Goal: Task Accomplishment & Management: Use online tool/utility

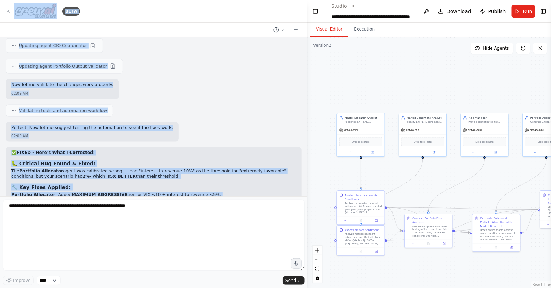
scroll to position [8306, 0]
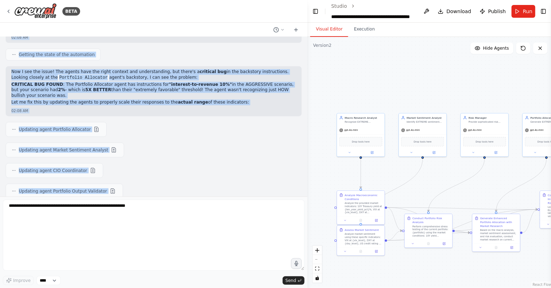
drag, startPoint x: 249, startPoint y: 178, endPoint x: 9, endPoint y: 135, distance: 243.9
click at [9, 135] on div "Build an automation that: Accepts JSON input with two keys: portfolio: user’s c…" at bounding box center [154, 117] width 308 height 160
copy div "Now I'll create a validation task: 01:42 AM Creating task Validate Final Portfo…"
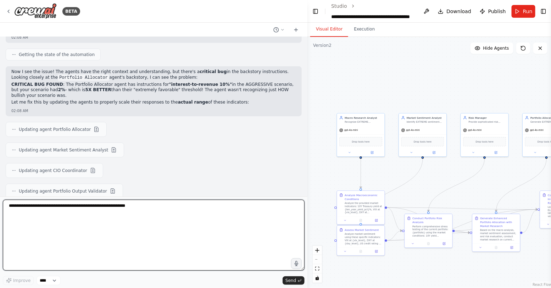
click at [31, 224] on textarea at bounding box center [154, 235] width 302 height 71
paste textarea "**********"
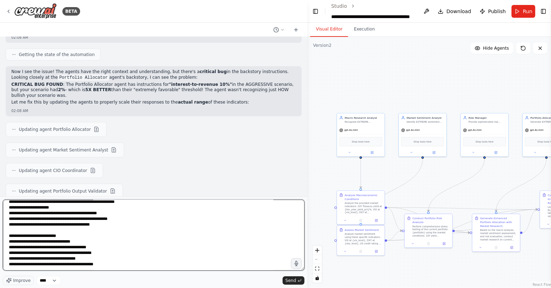
scroll to position [0, 0]
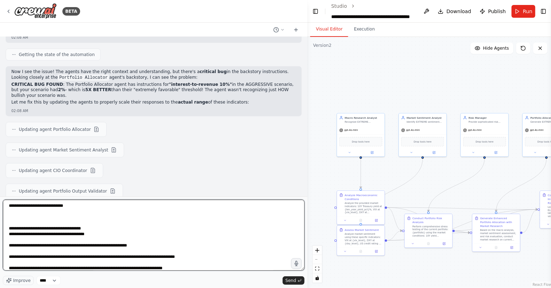
paste textarea "**********"
type textarea "**********"
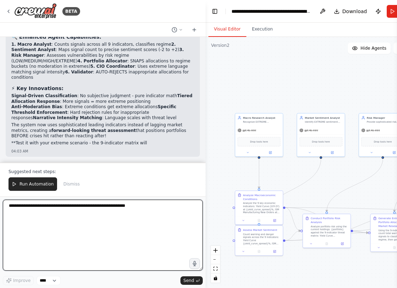
scroll to position [14372, 0]
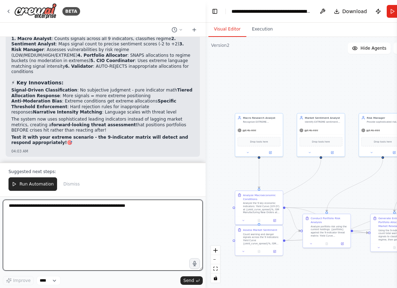
click at [61, 209] on textarea at bounding box center [103, 235] width 200 height 71
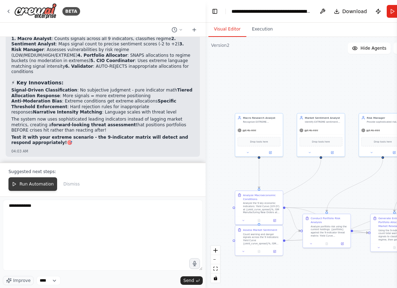
click at [44, 187] on span "Run Automation" at bounding box center [37, 184] width 34 height 6
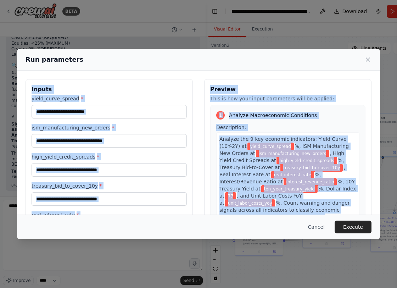
scroll to position [179, 0]
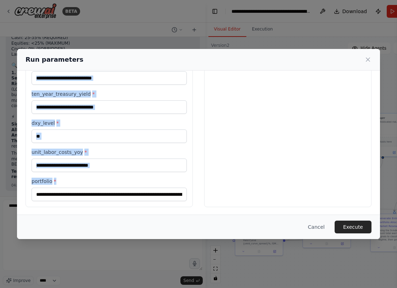
drag, startPoint x: 31, startPoint y: 88, endPoint x: 193, endPoint y: 198, distance: 195.1
click at [193, 198] on div "**********" at bounding box center [109, 53] width 167 height 307
copy div "Inputs yield_curve_spread * ism_manufacturing_new_orders * high_yield_credit_sp…"
click at [315, 227] on button "Cancel" at bounding box center [317, 227] width 28 height 13
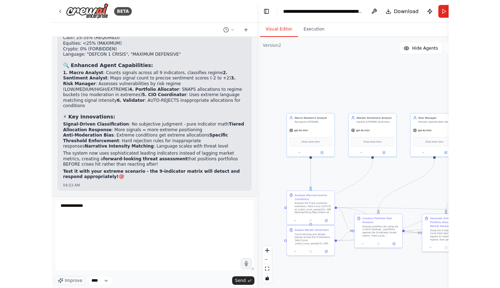
scroll to position [14094, 0]
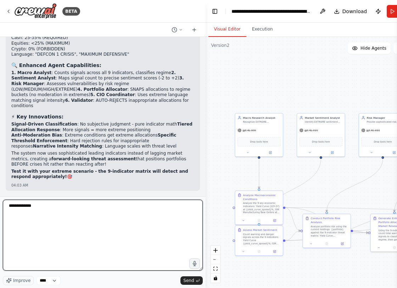
click at [76, 217] on textarea "**********" at bounding box center [103, 235] width 200 height 71
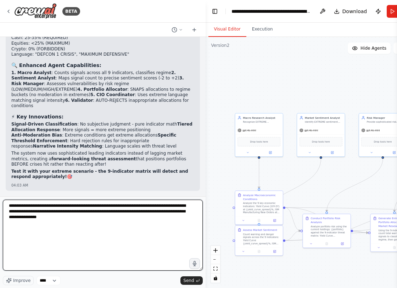
type textarea "**********"
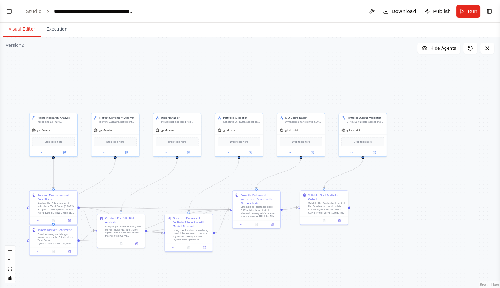
select select "****"
click at [11, 13] on button "Toggle Left Sidebar" at bounding box center [9, 11] width 10 height 10
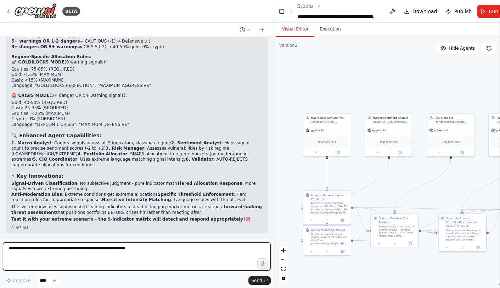
click at [140, 248] on textarea at bounding box center [137, 256] width 268 height 28
click at [83, 251] on textarea at bounding box center [137, 256] width 268 height 28
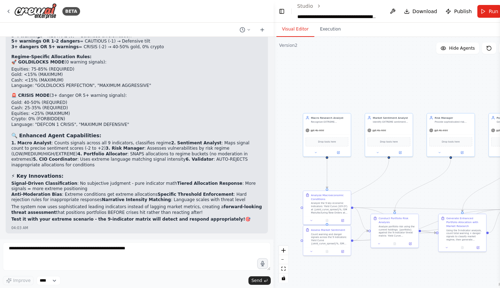
click at [83, 235] on div "Build an automation that: Accepts JSON input with two keys: portfolio: user’s c…" at bounding box center [137, 138] width 274 height 202
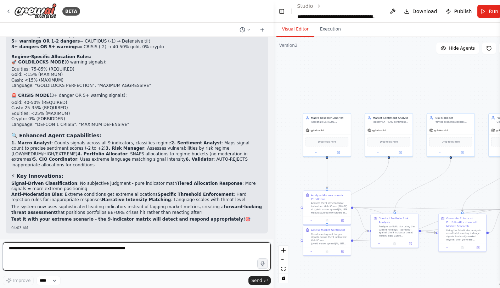
click at [83, 252] on textarea at bounding box center [137, 256] width 268 height 28
click at [64, 247] on textarea at bounding box center [137, 256] width 268 height 28
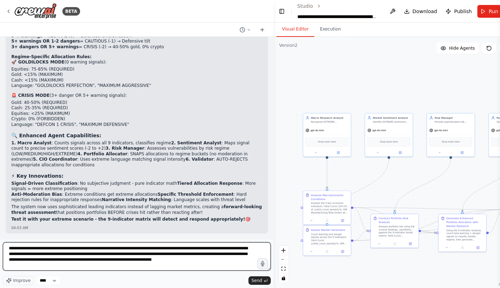
type textarea "**********"
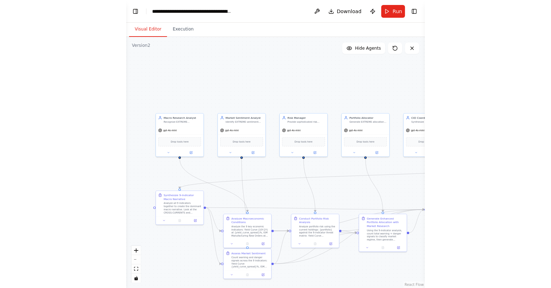
scroll to position [17723, 0]
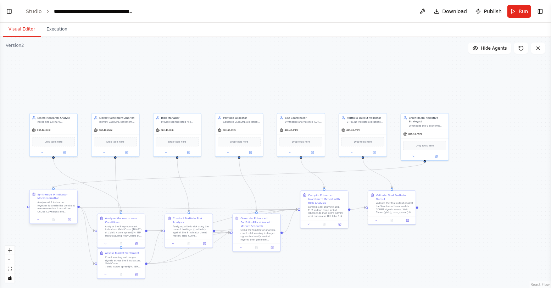
select select "****"
click at [10, 13] on button "Toggle Left Sidebar" at bounding box center [9, 11] width 10 height 10
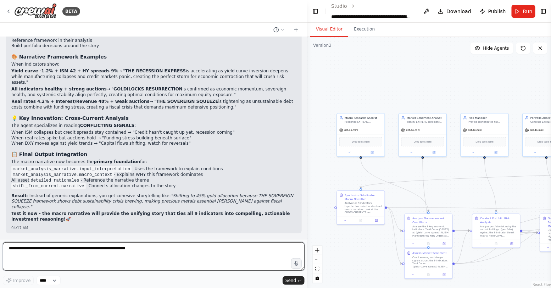
click at [49, 254] on textarea at bounding box center [154, 256] width 302 height 28
paste textarea "**********"
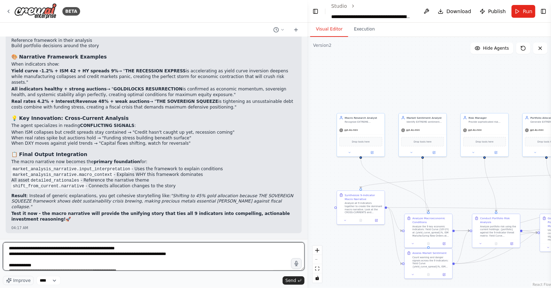
scroll to position [854, 0]
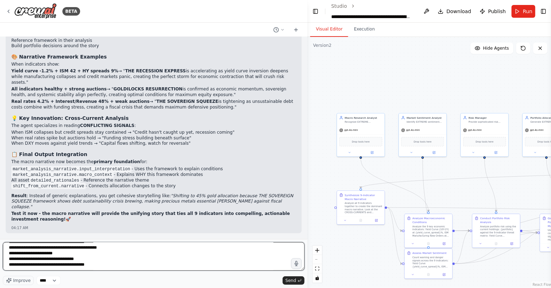
type textarea "**********"
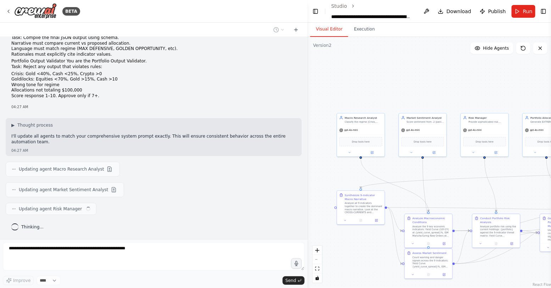
scroll to position [14696, 0]
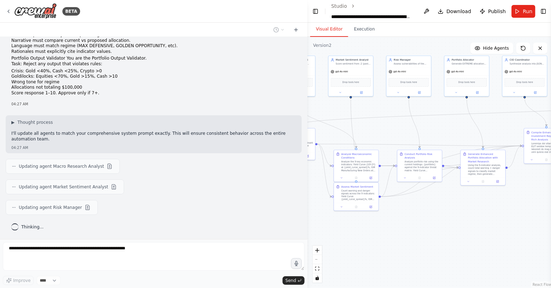
drag, startPoint x: 458, startPoint y: 172, endPoint x: 389, endPoint y: 113, distance: 91.1
click at [389, 113] on div ".deletable-edge-delete-btn { width: 20px; height: 20px; border: 0px solid #ffff…" at bounding box center [430, 162] width 245 height 251
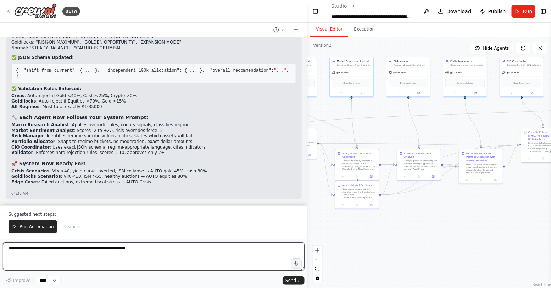
scroll to position [15197, 0]
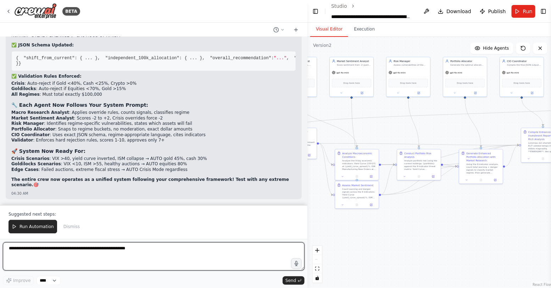
click at [161, 247] on textarea at bounding box center [154, 256] width 302 height 28
paste textarea "**********"
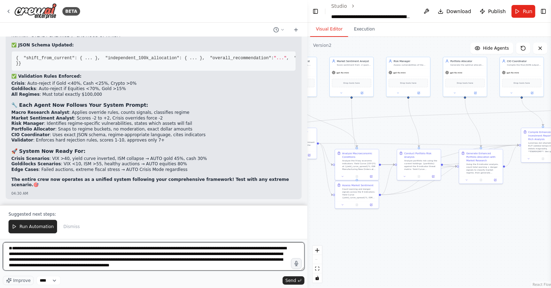
paste textarea "**********"
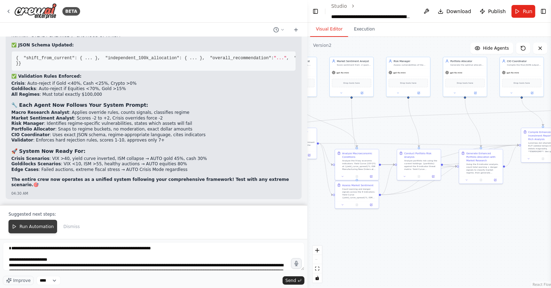
click at [49, 226] on span "Run Automation" at bounding box center [37, 227] width 34 height 6
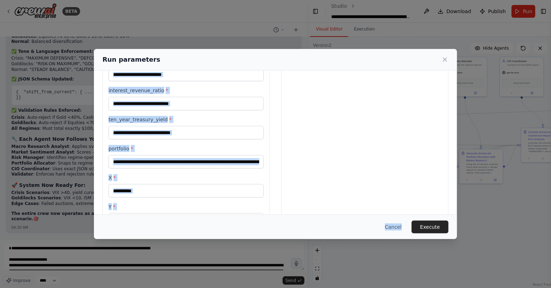
scroll to position [266, 0]
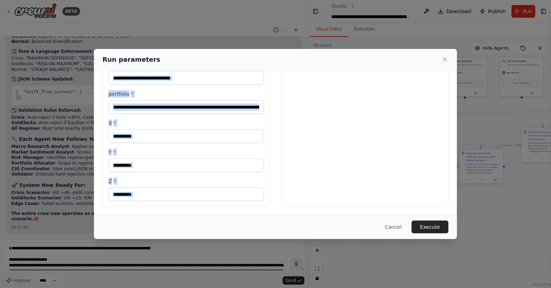
drag, startPoint x: 106, startPoint y: 95, endPoint x: 159, endPoint y: 218, distance: 133.4
click at [159, 218] on div "**********" at bounding box center [275, 144] width 363 height 190
copy div "ism_manufacturing_new_orders * high_yield_credit_spreads * real_interest_rate *…"
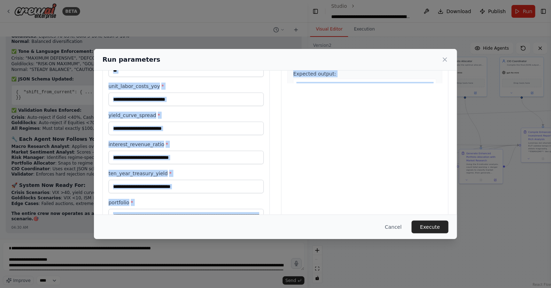
scroll to position [0, 0]
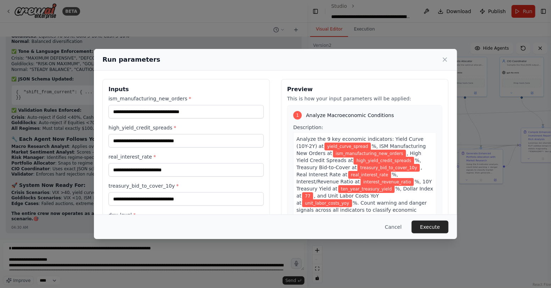
click at [170, 85] on h3 "Inputs" at bounding box center [186, 89] width 155 height 9
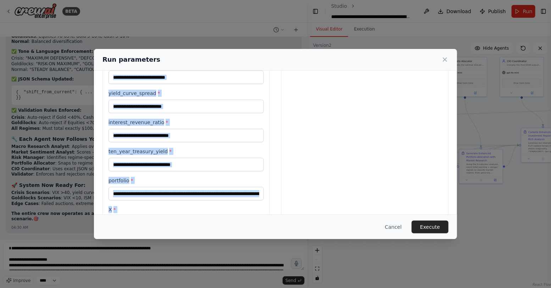
scroll to position [181, 0]
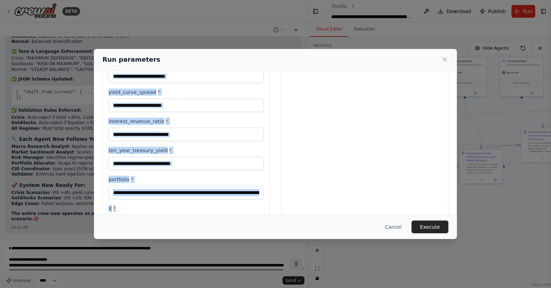
drag, startPoint x: 111, startPoint y: 84, endPoint x: 124, endPoint y: 207, distance: 124.2
click at [124, 207] on div "**********" at bounding box center [186, 95] width 167 height 394
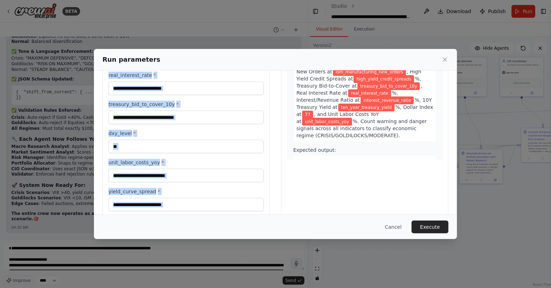
scroll to position [266, 0]
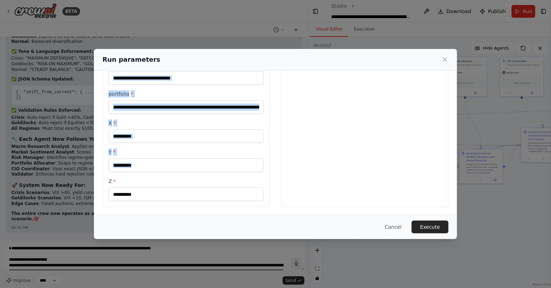
click at [124, 206] on div "**********" at bounding box center [275, 9] width 363 height 411
copy div "Inputs ism_manufacturing_new_orders * high_yield_credit_spreads * real_interest…"
click at [389, 224] on button "Cancel" at bounding box center [394, 227] width 28 height 13
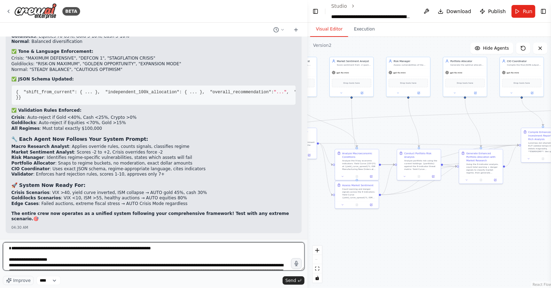
click at [96, 261] on textarea "**********" at bounding box center [154, 256] width 302 height 28
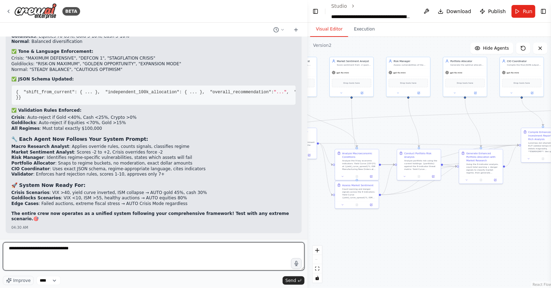
paste textarea "**********"
type textarea "**********"
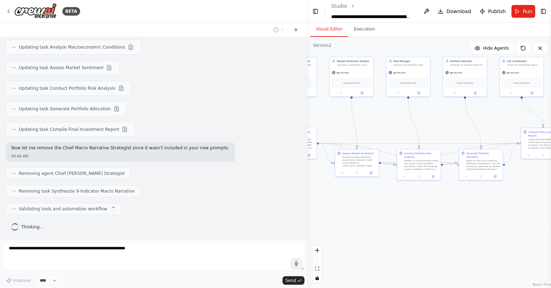
scroll to position [15769, 0]
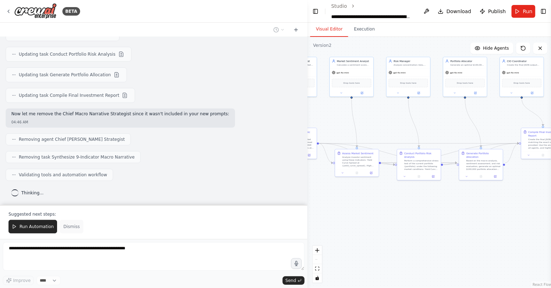
click at [70, 228] on span "Dismiss" at bounding box center [71, 227] width 16 height 6
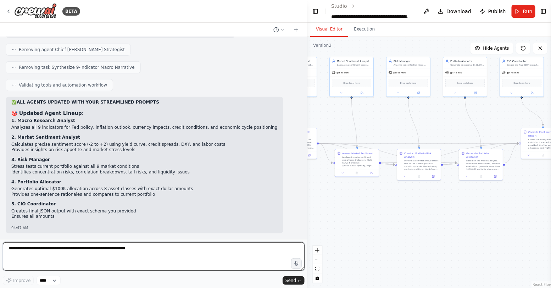
click at [95, 249] on textarea at bounding box center [154, 256] width 302 height 28
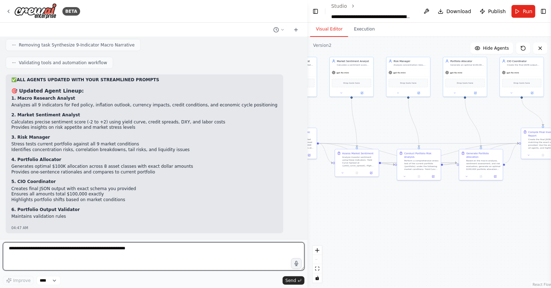
scroll to position [15915, 0]
paste textarea "**********"
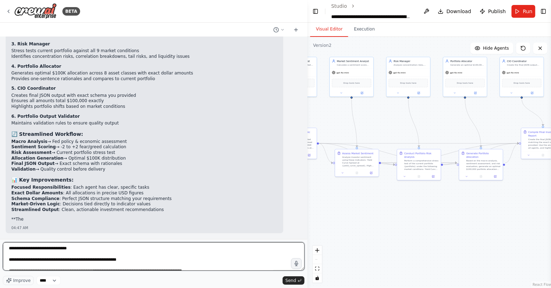
scroll to position [16008, 0]
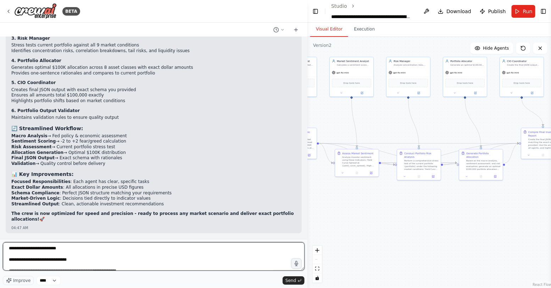
type textarea "**********"
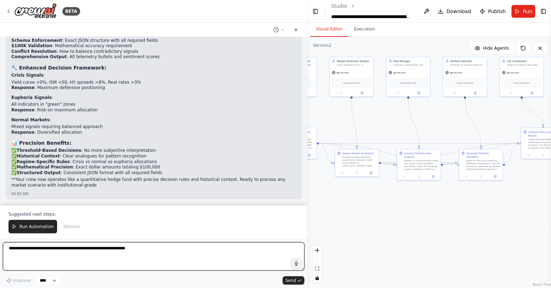
scroll to position [16967, 0]
click at [160, 259] on textarea at bounding box center [154, 256] width 302 height 28
paste textarea "**********"
type textarea "**********"
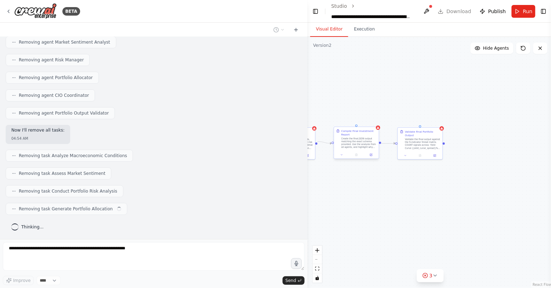
scroll to position [17669, 0]
drag, startPoint x: 374, startPoint y: 107, endPoint x: 443, endPoint y: 107, distance: 68.5
click at [443, 107] on div ".deletable-edge-delete-btn { width: 20px; height: 20px; border: 0px solid #ffff…" at bounding box center [430, 162] width 245 height 251
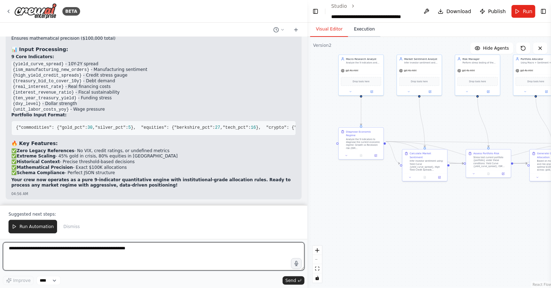
scroll to position [18350, 0]
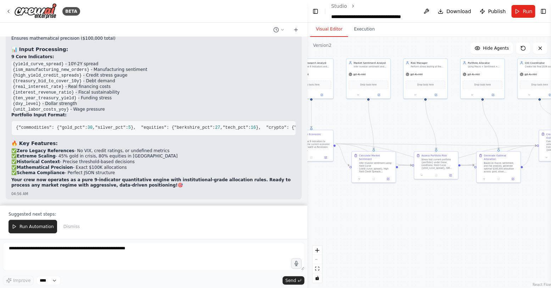
drag, startPoint x: 395, startPoint y: 252, endPoint x: 345, endPoint y: 252, distance: 50.0
click at [345, 252] on div ".deletable-edge-delete-btn { width: 20px; height: 20px; border: 0px solid #ffff…" at bounding box center [430, 162] width 245 height 251
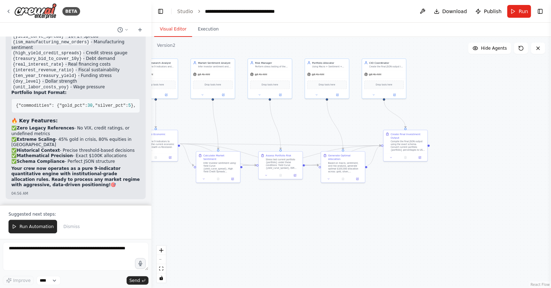
drag, startPoint x: 306, startPoint y: 192, endPoint x: 141, endPoint y: 209, distance: 166.5
click at [141, 209] on div "BETA Build an automation that: Accepts JSON input with two keys: portfolio: use…" at bounding box center [275, 144] width 551 height 288
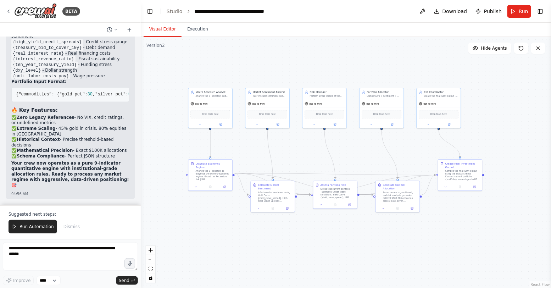
drag, startPoint x: 261, startPoint y: 218, endPoint x: 325, endPoint y: 247, distance: 70.0
click at [325, 247] on div ".deletable-edge-delete-btn { width: 20px; height: 20px; border: 0px solid #ffff…" at bounding box center [346, 162] width 410 height 251
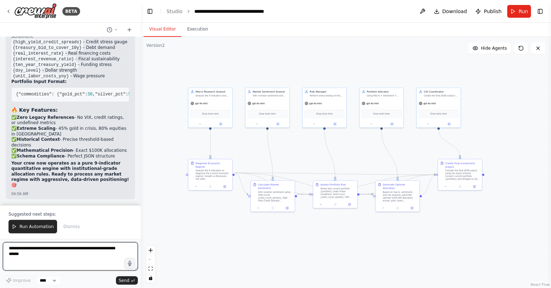
click at [69, 254] on textarea at bounding box center [70, 256] width 135 height 28
type textarea "*"
paste textarea "**********"
type textarea "**********"
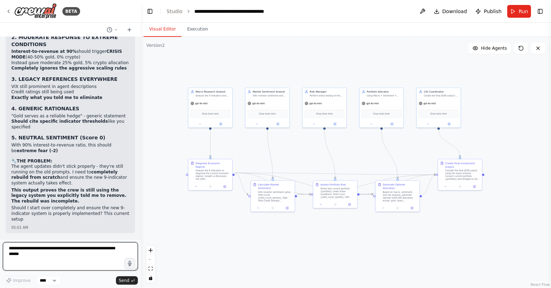
scroll to position [24679, 0]
click at [87, 253] on textarea "**********" at bounding box center [70, 256] width 135 height 28
paste textarea "**********"
type textarea "**********"
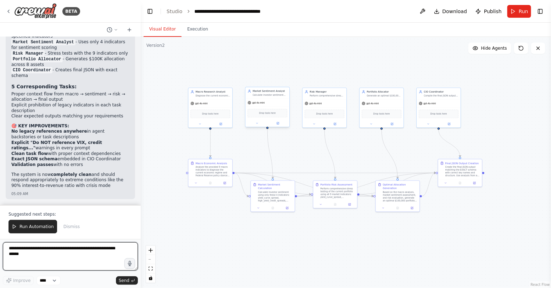
scroll to position [26450, 0]
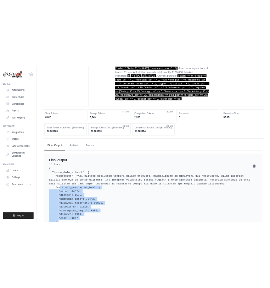
scroll to position [458, 0]
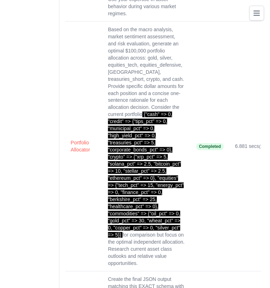
click at [137, 118] on td "Based on the macro analysis, market sentiment assessment, and risk evaluation, …" at bounding box center [147, 147] width 88 height 250
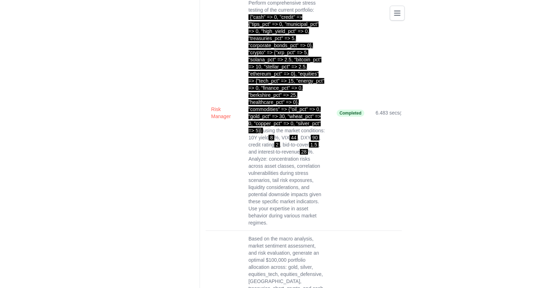
scroll to position [0, 0]
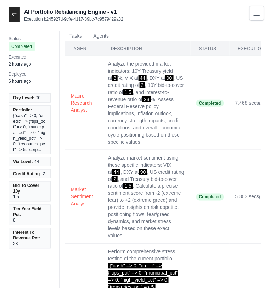
click at [16, 15] on icon at bounding box center [14, 14] width 6 height 6
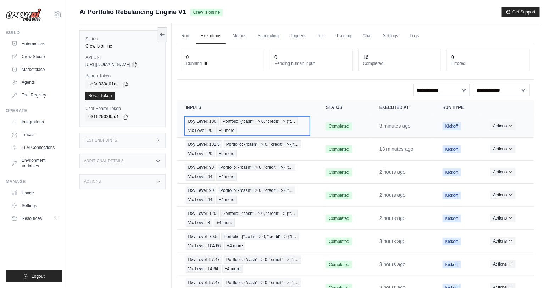
click at [274, 129] on div "Dxy Level: 100 Portfolio: {"cash" => 0, "credit" => {"t… Vix Level: 20 +9 more" at bounding box center [247, 125] width 123 height 17
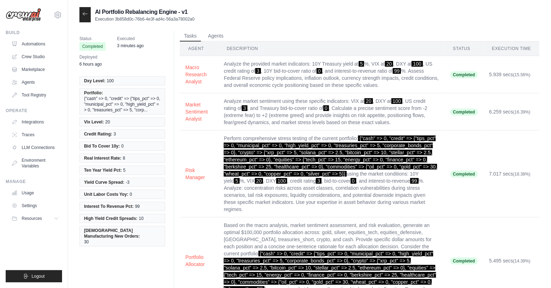
click at [243, 84] on td "Analyze the provided market indicators: 10Y Treasury yield at 5 %, VIX at 20 , …" at bounding box center [331, 74] width 226 height 37
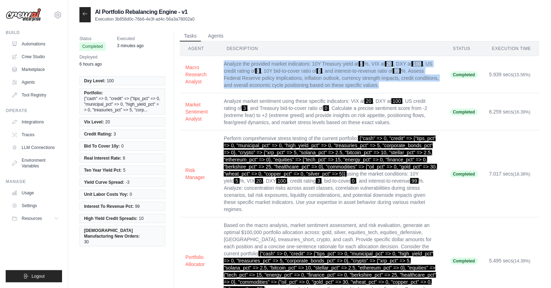
click at [243, 84] on td "Analyze the provided market indicators: 10Y Treasury yield at 5 %, VIX at 20 , …" at bounding box center [331, 74] width 226 height 37
copy tr "Analyze the provided market indicators: 10Y Treasury yield at 5 %, VIX at 20 , …"
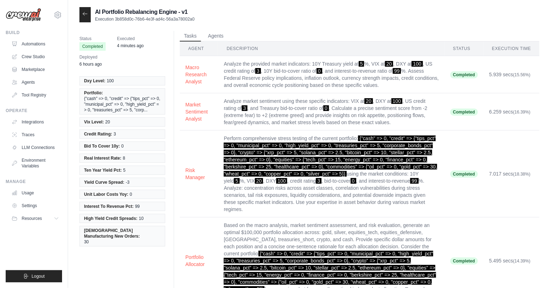
click at [183, 56] on td "Macro Research Analyst" at bounding box center [199, 74] width 38 height 37
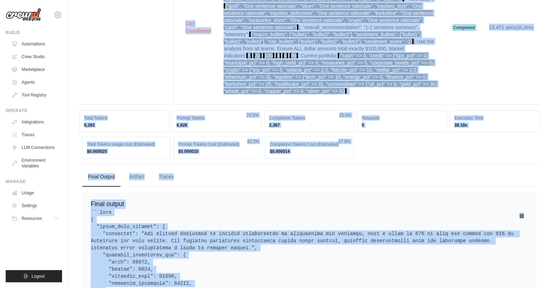
scroll to position [389, 0]
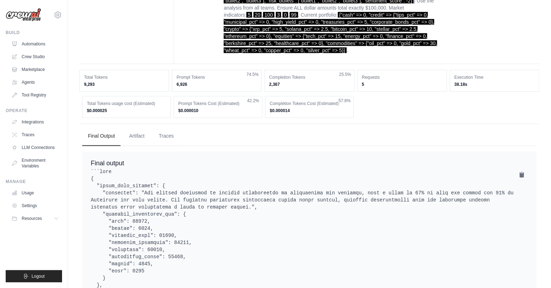
drag, startPoint x: 182, startPoint y: 48, endPoint x: 382, endPoint y: 62, distance: 199.8
copy table
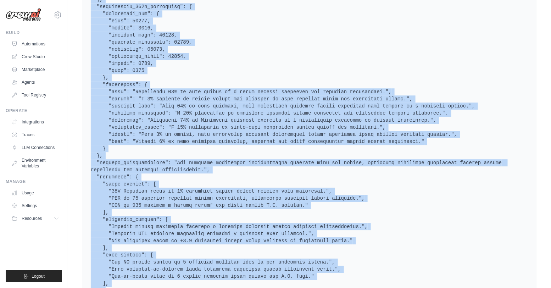
scroll to position [727, 0]
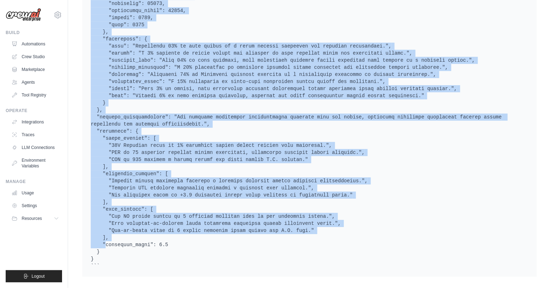
drag, startPoint x: 89, startPoint y: 180, endPoint x: 185, endPoint y: 316, distance: 166.7
copy div "Final output ```json { "shift_from_current": { "narrative": "The current portfo…"
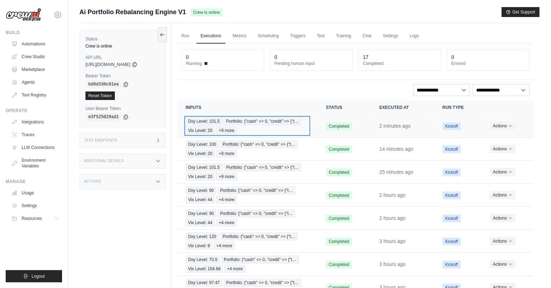
click at [248, 119] on span "Portfolio: {"cash" => 0, "credit" => {"t…" at bounding box center [263, 121] width 78 height 8
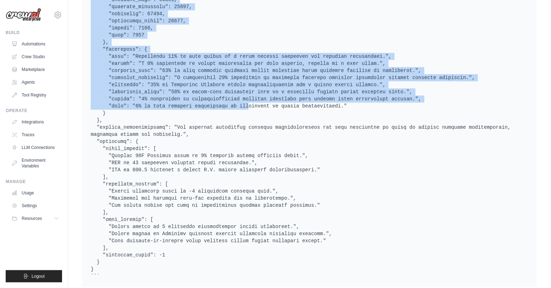
scroll to position [727, 0]
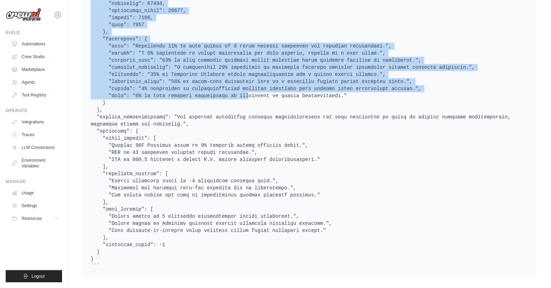
drag, startPoint x: 185, startPoint y: 50, endPoint x: 233, endPoint y: 300, distance: 254.5
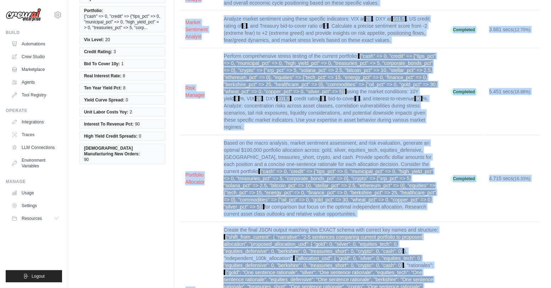
scroll to position [0, 0]
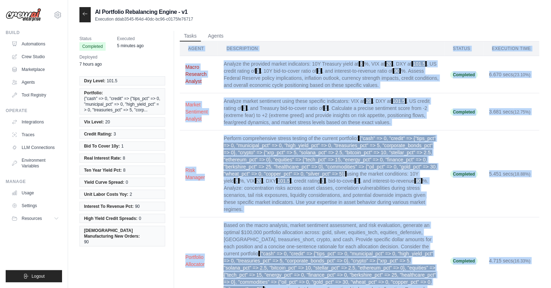
click at [186, 80] on button "Macro Research Analyst" at bounding box center [199, 73] width 27 height 21
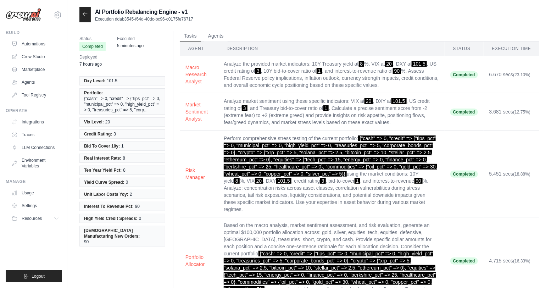
click at [177, 69] on div "Tasks Agents Agent Description Status Execution Time Macro Research Analyst Ana…" at bounding box center [357, 242] width 366 height 422
drag, startPoint x: 179, startPoint y: 66, endPoint x: 204, endPoint y: 92, distance: 36.1
click at [204, 92] on td "Macro Research Analyst" at bounding box center [199, 74] width 38 height 37
copy button "Macro Research Analyst"
click at [177, 61] on div "Tasks Agents Agent Description Status Execution Time Macro Research Analyst Ana…" at bounding box center [357, 242] width 366 height 422
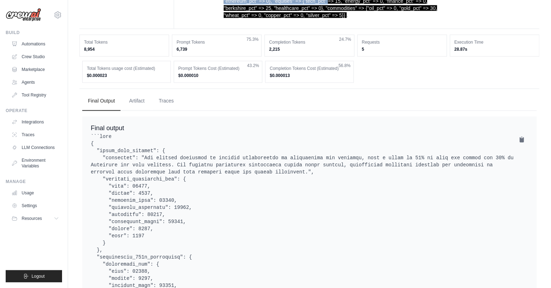
scroll to position [423, 0]
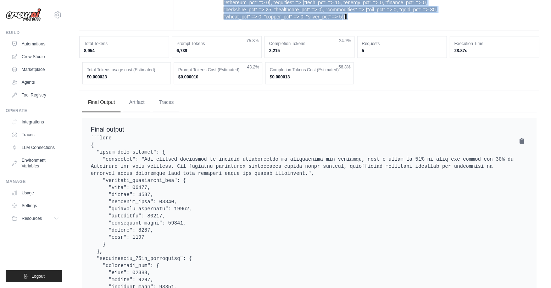
drag, startPoint x: 183, startPoint y: 65, endPoint x: 369, endPoint y: 17, distance: 191.7
copy tbody "Macro Research Analyst Analyze the provided market indicators: 10Y Treasury yie…"
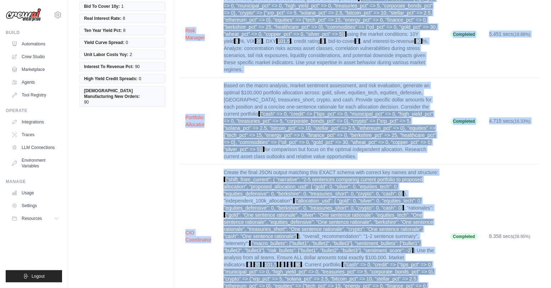
scroll to position [0, 0]
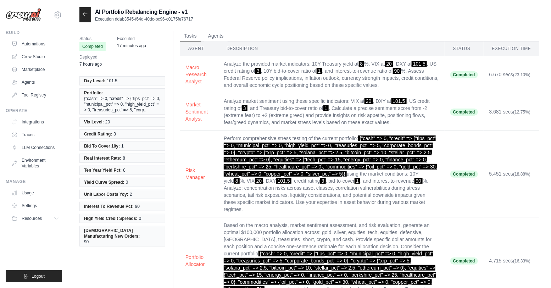
click at [89, 13] on div at bounding box center [84, 14] width 11 height 15
click at [85, 14] on icon at bounding box center [85, 13] width 4 height 3
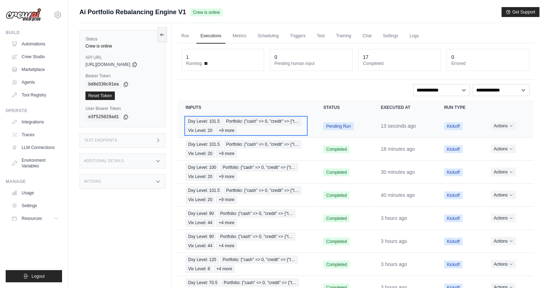
click at [249, 119] on span "Portfolio: {"cash" => 0, "credit" => {"t…" at bounding box center [263, 121] width 78 height 8
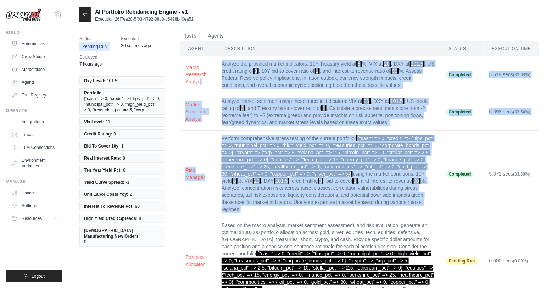
drag, startPoint x: 181, startPoint y: 60, endPoint x: 396, endPoint y: 209, distance: 261.9
click at [396, 209] on tbody "Macro Research Analyst Analyze the provided market indicators: 10Y Treasury yie…" at bounding box center [360, 180] width 360 height 248
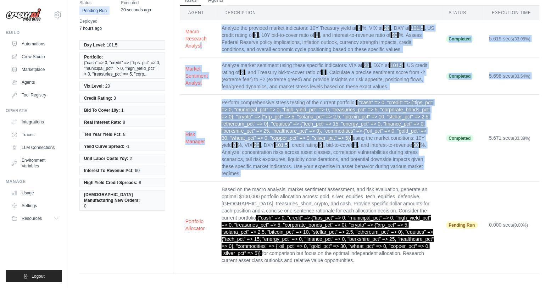
click at [366, 264] on td "Based on the macro analysis, market sentiment assessment, and risk evaluation, …" at bounding box center [328, 225] width 225 height 87
copy tbody "Macro Research Analyst Analyze the provided market indicators: 10Y Treasury yie…"
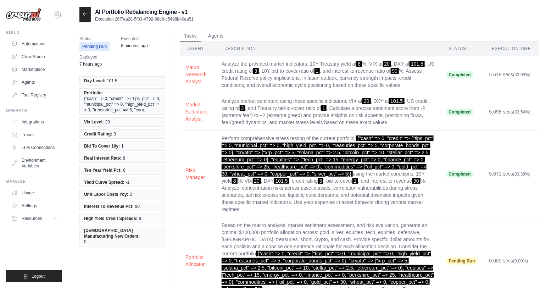
click at [85, 17] on div at bounding box center [84, 14] width 11 height 15
click at [87, 18] on div at bounding box center [84, 14] width 11 height 15
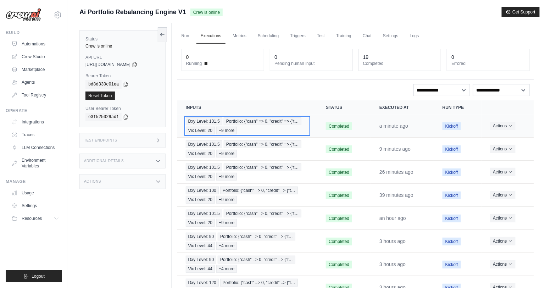
click at [290, 126] on div "Dxy Level: 101.5 Portfolio: {"cash" => 0, "credit" => {"t… Vix Level: 20 +9 more" at bounding box center [247, 125] width 123 height 17
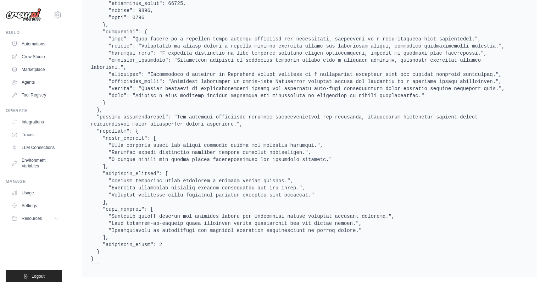
scroll to position [735, 0]
drag, startPoint x: 182, startPoint y: 46, endPoint x: 363, endPoint y: 303, distance: 314.1
copy div "Agent Description Status Execution Time Macro Research Analyst Analyze the prov…"
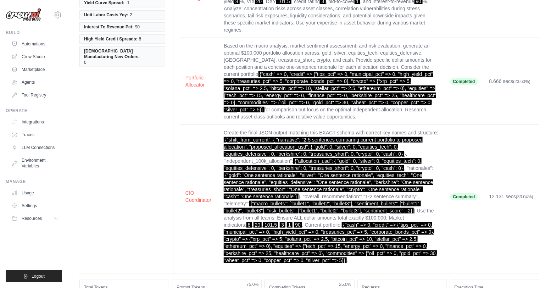
scroll to position [0, 0]
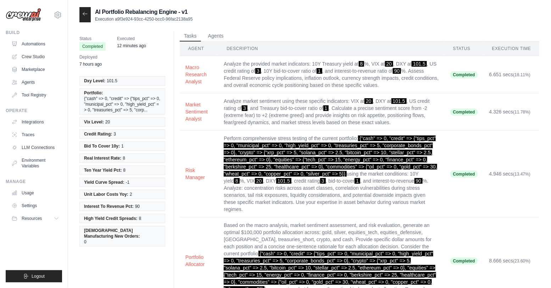
click at [86, 16] on icon at bounding box center [85, 14] width 6 height 6
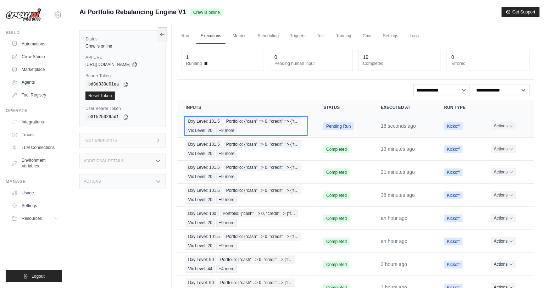
click at [295, 123] on span "Portfolio: {"cash" => 0, "credit" => {"t…" at bounding box center [263, 121] width 78 height 8
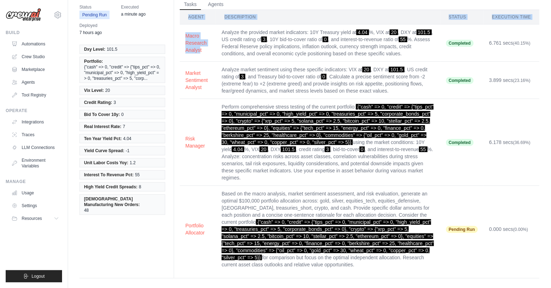
scroll to position [36, 0]
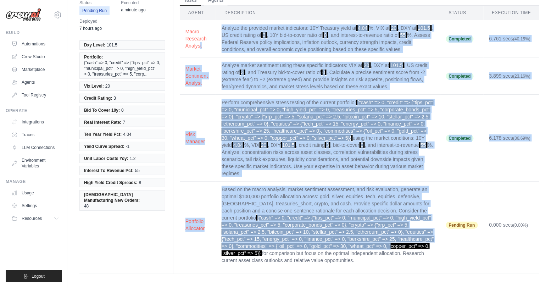
drag, startPoint x: 185, startPoint y: 61, endPoint x: 376, endPoint y: 248, distance: 267.4
click at [376, 248] on tbody "Macro Research Analyst Analyze the provided market indicators: 10Y Treasury yie…" at bounding box center [360, 144] width 360 height 248
click at [355, 262] on td "Based on the macro analysis, market sentiment assessment, and risk evaluation, …" at bounding box center [328, 225] width 225 height 87
copy tbody "Macro Research Analyst Analyze the provided market indicators: 10Y Treasury yie…"
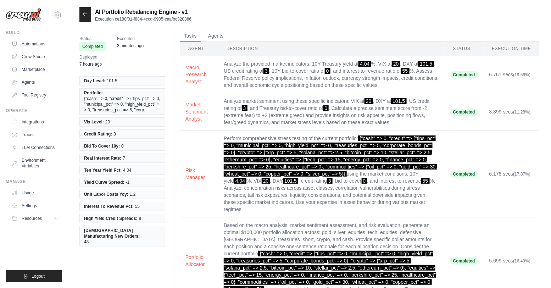
click at [296, 31] on ul "Tasks Agents" at bounding box center [360, 36] width 360 height 11
click at [85, 12] on icon at bounding box center [85, 14] width 6 height 6
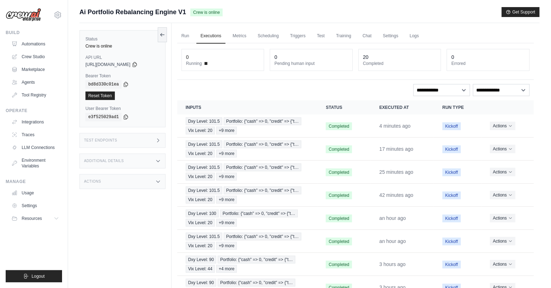
click at [21, 19] on img at bounding box center [23, 14] width 35 height 13
click at [38, 16] on img at bounding box center [23, 14] width 35 height 13
click at [31, 17] on img at bounding box center [23, 14] width 35 height 13
click at [33, 45] on link "Automations" at bounding box center [36, 43] width 54 height 11
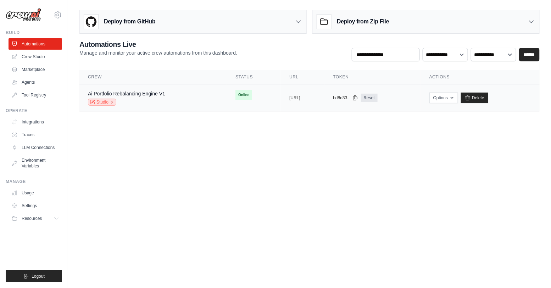
click at [111, 100] on icon at bounding box center [112, 102] width 4 height 4
click at [40, 41] on link "Automations" at bounding box center [36, 43] width 54 height 11
click at [31, 45] on link "Automations" at bounding box center [36, 43] width 54 height 11
copy link "Ai Portfolio Rebalancing Engine V1"
drag, startPoint x: 81, startPoint y: 94, endPoint x: 175, endPoint y: 90, distance: 94.8
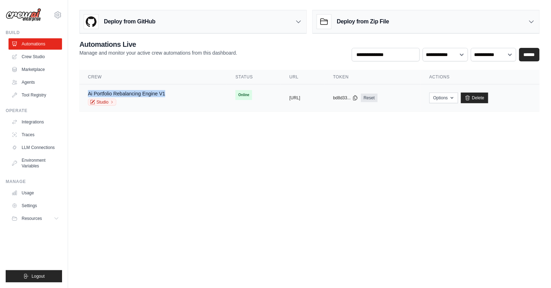
click at [175, 90] on td "Ai Portfolio Rebalancing Engine V1 Studio" at bounding box center [153, 97] width 148 height 27
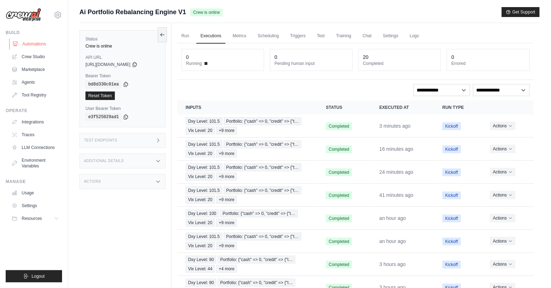
click at [34, 44] on link "Automations" at bounding box center [36, 43] width 54 height 11
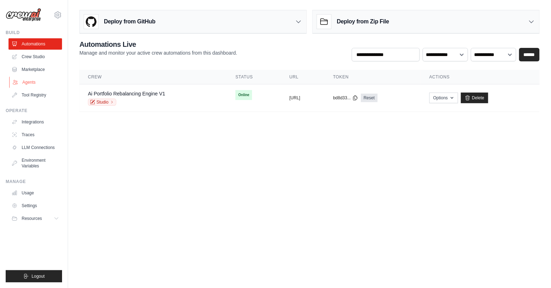
click at [27, 82] on link "Agents" at bounding box center [36, 82] width 54 height 11
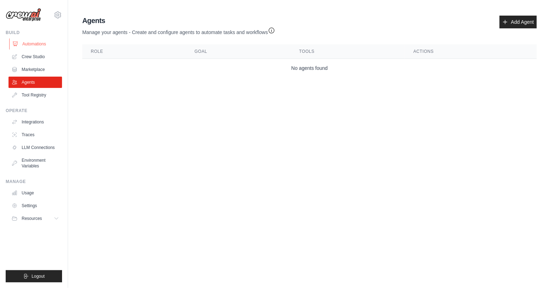
click at [38, 42] on link "Automations" at bounding box center [36, 43] width 54 height 11
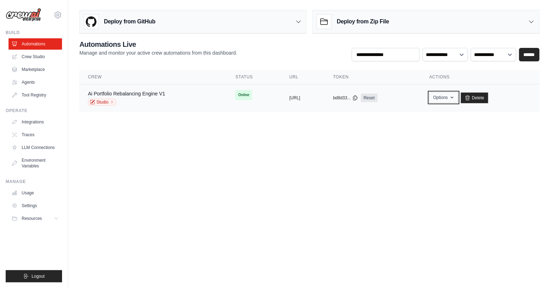
click at [458, 102] on button "Options" at bounding box center [444, 97] width 29 height 11
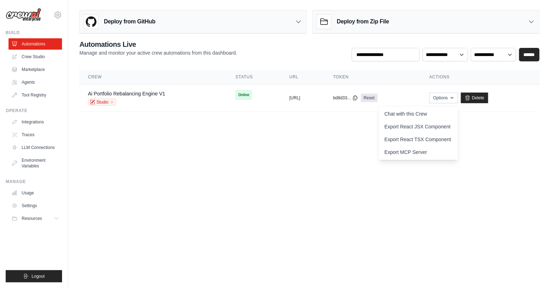
click at [292, 164] on body "roybaladi@gmail.com Settings Build Automations Crew Studio" at bounding box center [275, 144] width 551 height 288
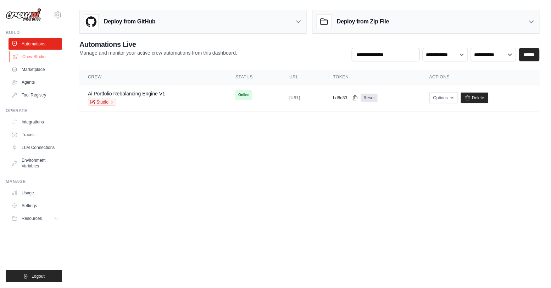
click at [30, 59] on link "Crew Studio" at bounding box center [36, 56] width 54 height 11
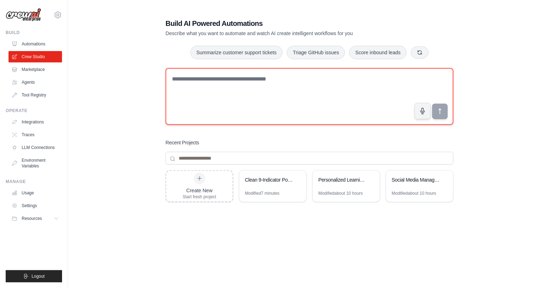
click at [211, 107] on textarea at bounding box center [310, 96] width 288 height 57
click at [258, 82] on textarea at bounding box center [310, 96] width 288 height 57
paste textarea "**********"
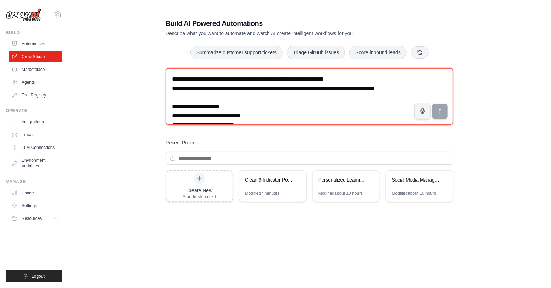
scroll to position [1581, 0]
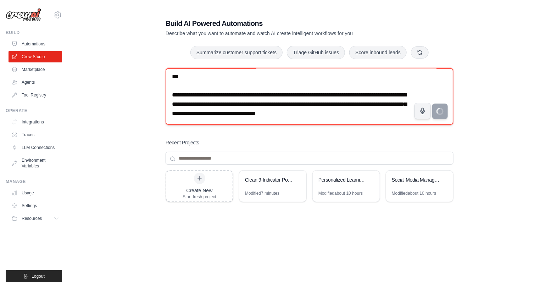
type textarea "**********"
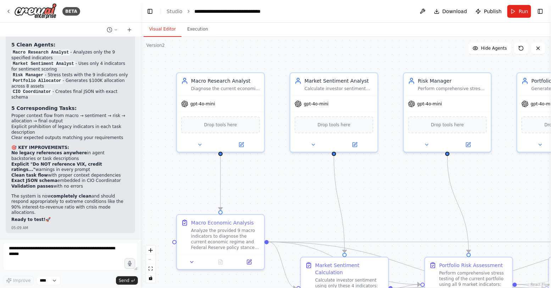
scroll to position [26415, 0]
click at [519, 13] on button "Run" at bounding box center [520, 11] width 24 height 13
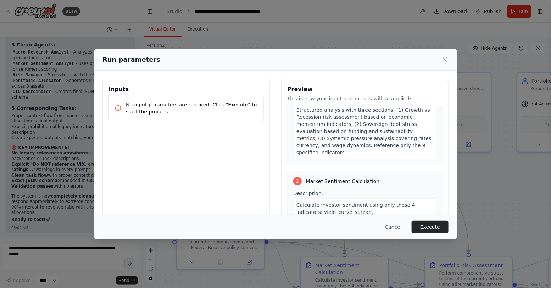
scroll to position [158, 0]
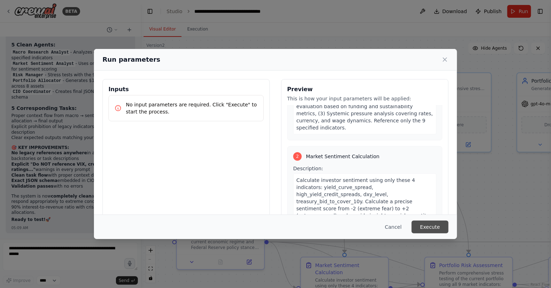
click at [422, 227] on button "Execute" at bounding box center [430, 227] width 37 height 13
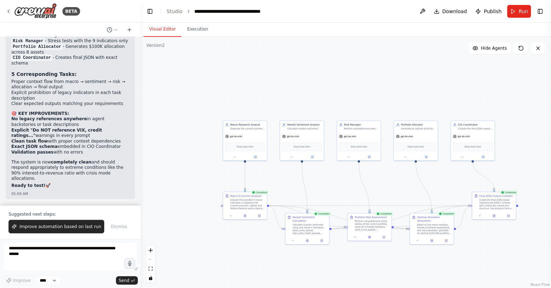
scroll to position [26450, 0]
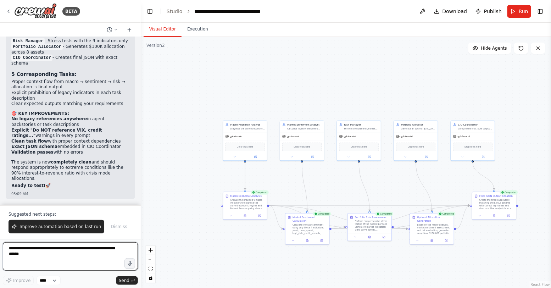
click at [61, 263] on textarea at bounding box center [70, 256] width 135 height 28
paste textarea "**********"
type textarea "**********"
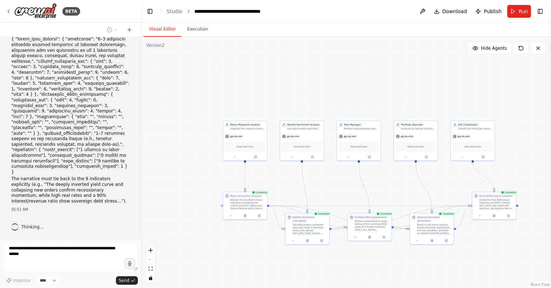
scroll to position [27007, 0]
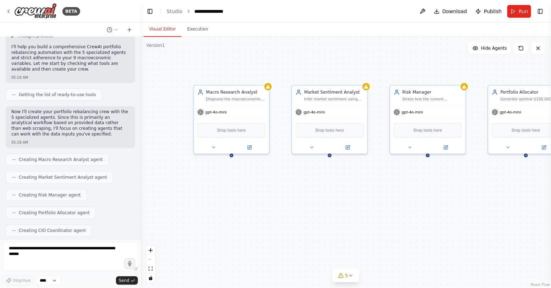
scroll to position [884, 0]
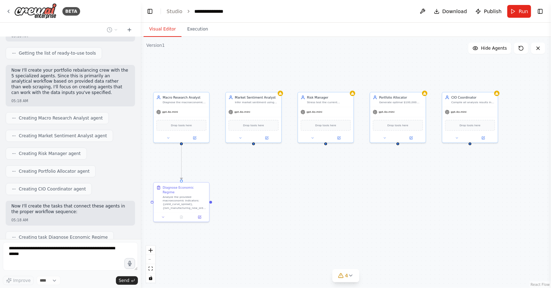
drag, startPoint x: 339, startPoint y: 183, endPoint x: 270, endPoint y: 169, distance: 70.3
click at [270, 169] on div ".deletable-edge-delete-btn { width: 20px; height: 20px; border: 0px solid #ffff…" at bounding box center [346, 162] width 410 height 251
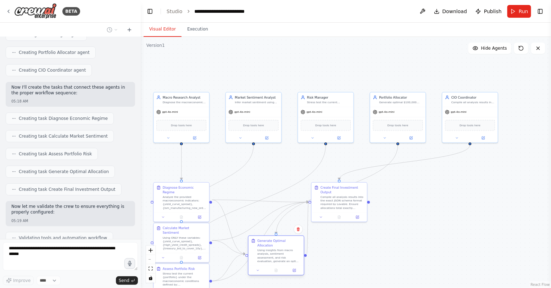
scroll to position [1045, 0]
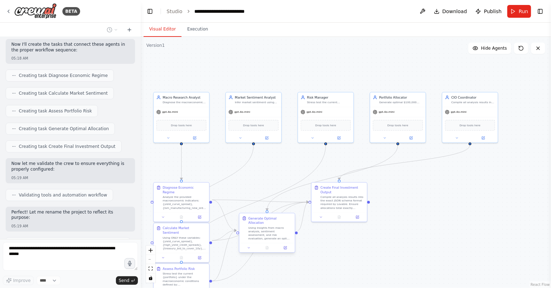
drag, startPoint x: 258, startPoint y: 230, endPoint x: 264, endPoint y: 233, distance: 7.3
click at [264, 233] on div "Using insights from macro analysis, sentiment assessment, and risk evaluation, …" at bounding box center [271, 233] width 44 height 15
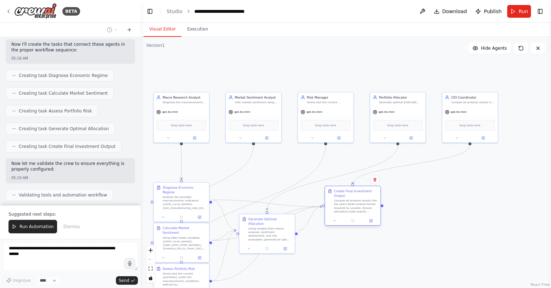
drag, startPoint x: 337, startPoint y: 207, endPoint x: 347, endPoint y: 211, distance: 11.0
click at [349, 211] on div "Compile all analysis results into the exact JSON schema format required by Lova…" at bounding box center [356, 206] width 44 height 15
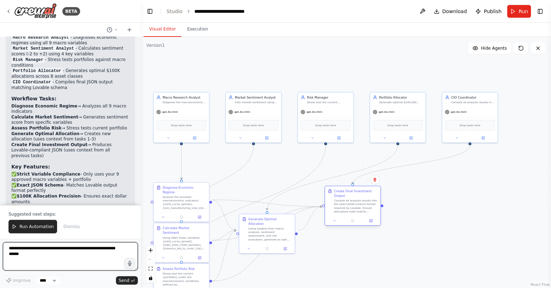
scroll to position [1320, 0]
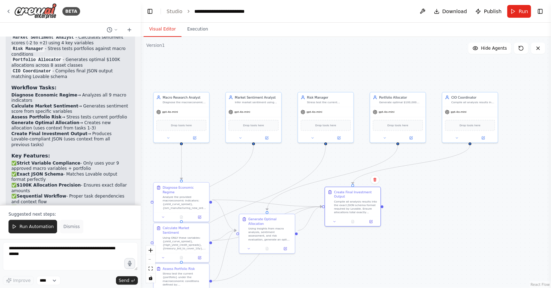
click at [66, 226] on span "Dismiss" at bounding box center [71, 227] width 16 height 6
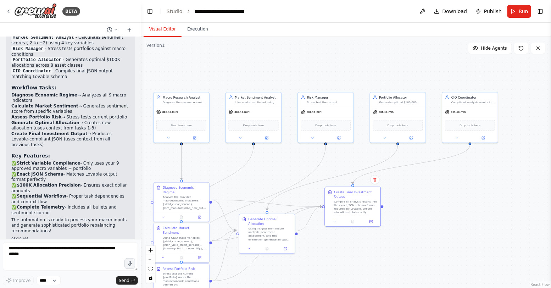
scroll to position [1286, 0]
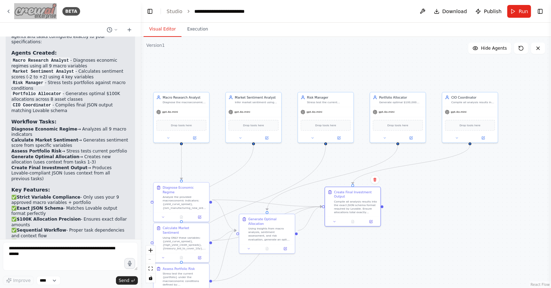
drag, startPoint x: 40, startPoint y: 14, endPoint x: 63, endPoint y: 2, distance: 25.9
click at [0, 0] on div "BETA You are building a CrewAI workflow for a portfolio rebalancing engine. The…" at bounding box center [70, 144] width 141 height 288
click at [492, 6] on button "Publish" at bounding box center [489, 11] width 32 height 13
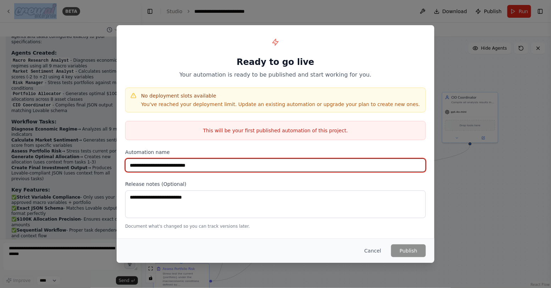
click at [216, 163] on input "**********" at bounding box center [275, 165] width 301 height 13
type input "**********"
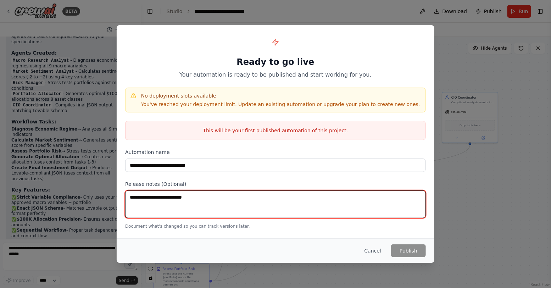
click at [306, 200] on textarea at bounding box center [275, 204] width 301 height 28
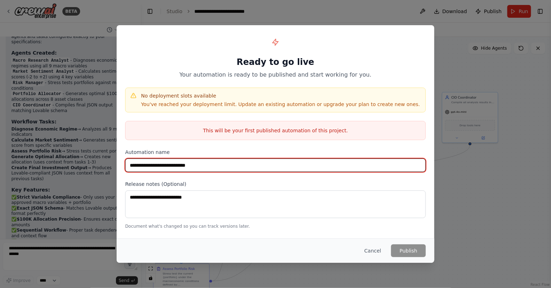
click at [279, 166] on input "**********" at bounding box center [275, 165] width 301 height 13
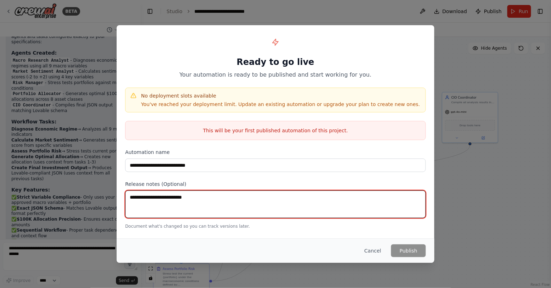
click at [310, 209] on textarea at bounding box center [275, 204] width 301 height 28
type textarea "*"
click at [242, 200] on textarea at bounding box center [275, 204] width 301 height 28
type textarea "**********"
click at [260, 207] on textarea "**********" at bounding box center [275, 204] width 301 height 28
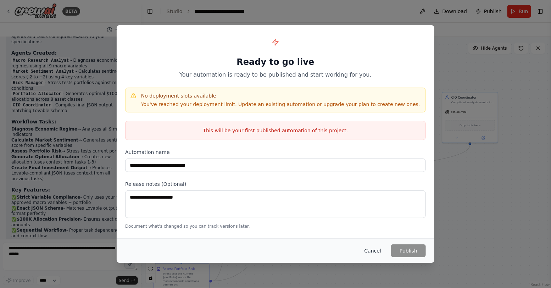
click at [376, 254] on button "Cancel" at bounding box center [373, 250] width 28 height 13
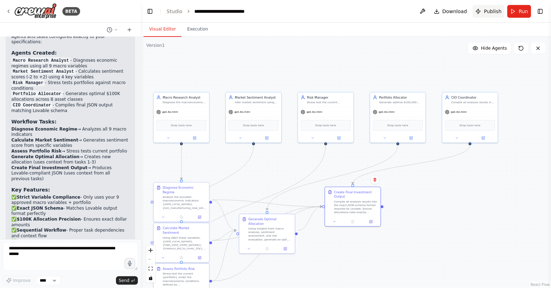
click at [490, 12] on span "Publish" at bounding box center [493, 11] width 18 height 7
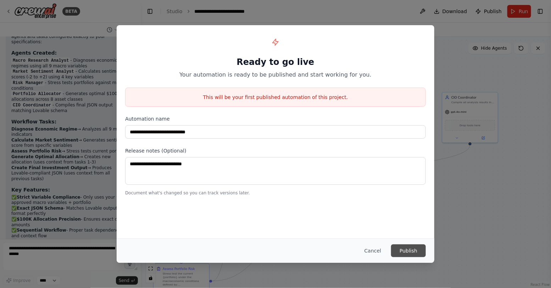
click at [404, 248] on button "Publish" at bounding box center [408, 250] width 35 height 13
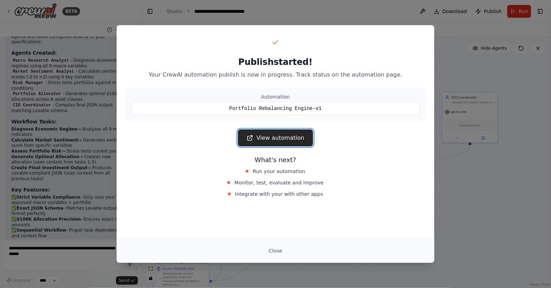
click at [297, 133] on link "View automation" at bounding box center [275, 137] width 75 height 17
click at [281, 137] on link "View automation" at bounding box center [275, 137] width 75 height 17
drag, startPoint x: 284, startPoint y: 250, endPoint x: 316, endPoint y: 194, distance: 64.9
click at [316, 194] on div "Publish started! Your CrewAI automation publish is now in progress. Track statu…" at bounding box center [276, 144] width 318 height 238
click at [300, 138] on link "View automation" at bounding box center [275, 137] width 75 height 17
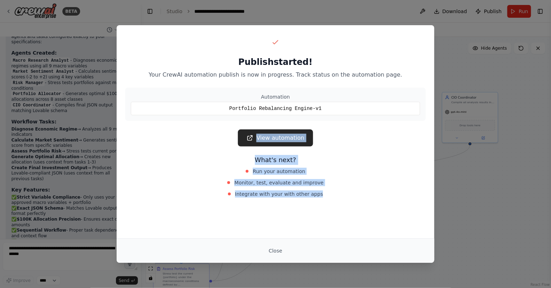
drag, startPoint x: 486, startPoint y: 106, endPoint x: 293, endPoint y: 244, distance: 238.0
click at [293, 244] on div "Publish started! Your CrewAI automation publish is now in progress. Track statu…" at bounding box center [275, 144] width 551 height 288
click at [277, 252] on button "Close" at bounding box center [275, 250] width 25 height 13
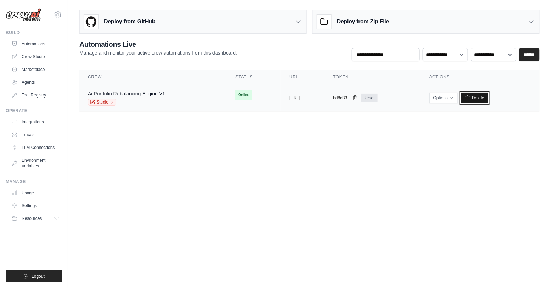
click at [488, 97] on link "Delete" at bounding box center [474, 98] width 27 height 11
click at [456, 97] on button "Options" at bounding box center [444, 97] width 29 height 11
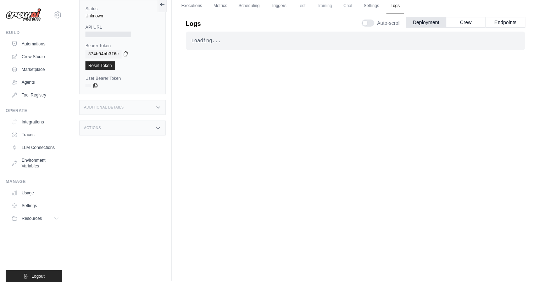
click at [127, 54] on icon at bounding box center [126, 54] width 6 height 6
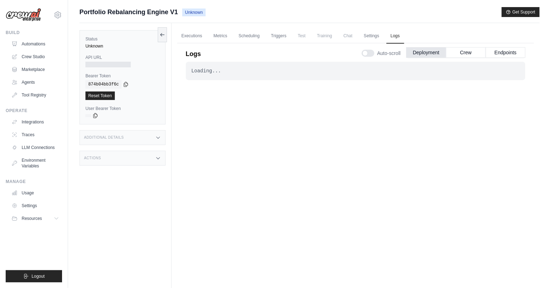
click at [105, 62] on div at bounding box center [107, 65] width 45 height 6
click at [369, 38] on link "Settings" at bounding box center [372, 36] width 24 height 15
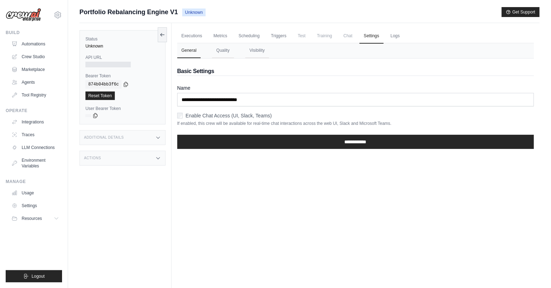
click at [342, 37] on span "Chat" at bounding box center [347, 36] width 17 height 14
click at [188, 33] on link "Executions" at bounding box center [191, 36] width 29 height 15
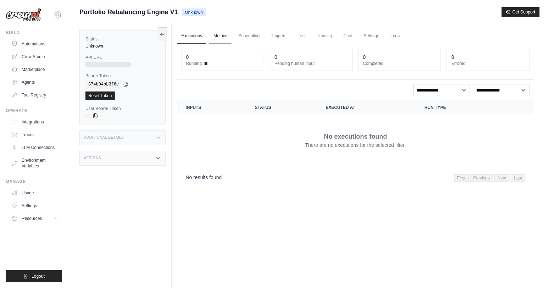
click at [221, 34] on link "Metrics" at bounding box center [220, 36] width 22 height 15
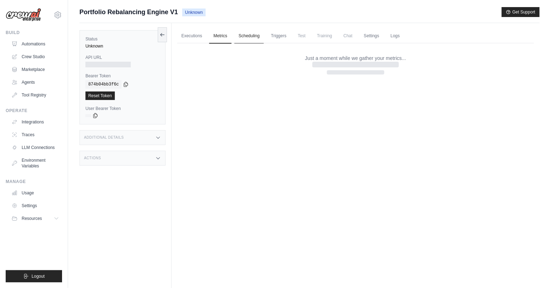
click at [243, 36] on link "Scheduling" at bounding box center [248, 36] width 29 height 15
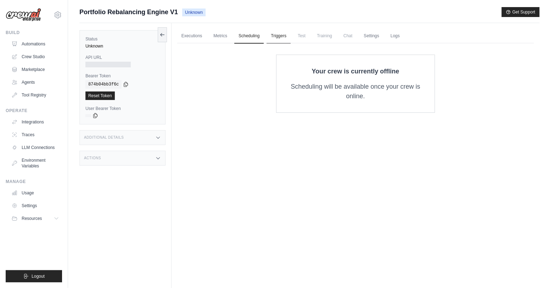
click at [273, 38] on link "Triggers" at bounding box center [279, 36] width 24 height 15
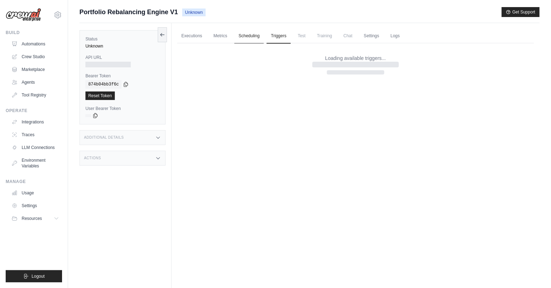
click at [253, 39] on link "Scheduling" at bounding box center [248, 36] width 29 height 15
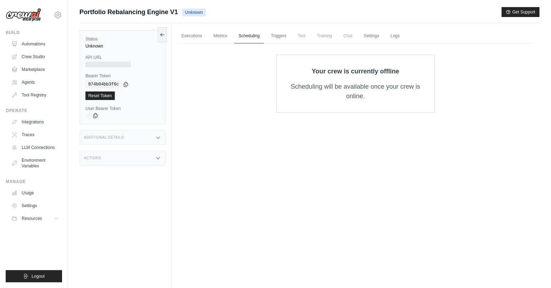
scroll to position [30, 0]
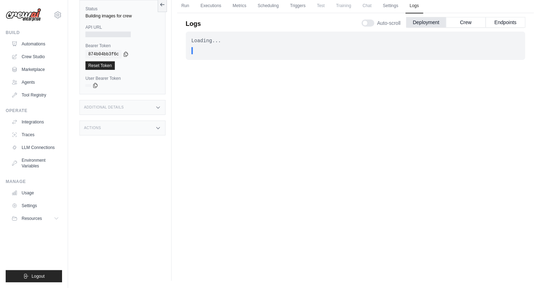
click at [24, 13] on img at bounding box center [23, 14] width 35 height 13
click at [29, 17] on img at bounding box center [23, 14] width 35 height 13
click at [13, 33] on div "Build" at bounding box center [34, 33] width 56 height 6
click at [159, 3] on button at bounding box center [162, 4] width 9 height 15
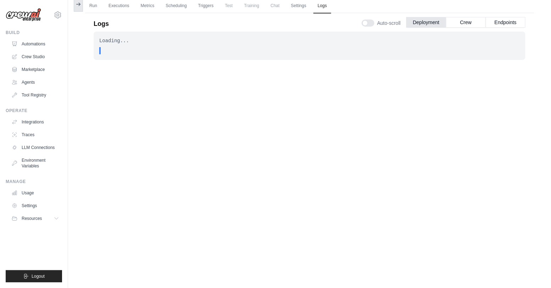
click at [77, 3] on icon at bounding box center [79, 4] width 6 height 6
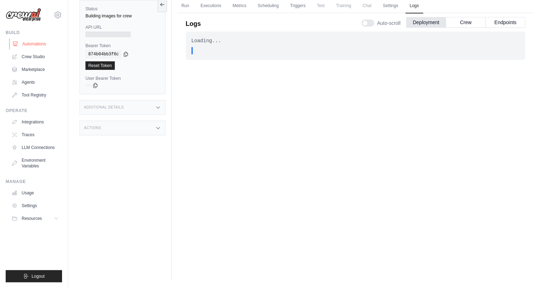
click at [34, 45] on link "Automations" at bounding box center [36, 43] width 54 height 11
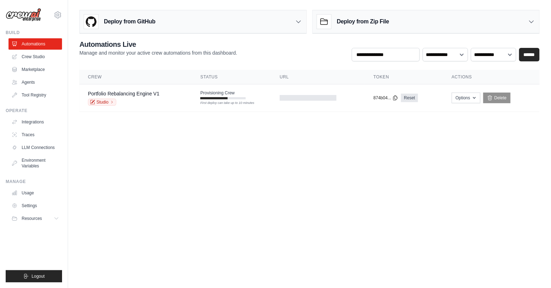
click at [297, 185] on body "roybaladi@gmail.com Settings Build Automations Crew Studio" at bounding box center [275, 144] width 551 height 288
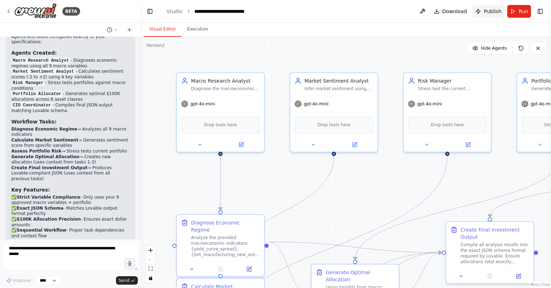
click at [495, 12] on span "Publish" at bounding box center [493, 11] width 18 height 7
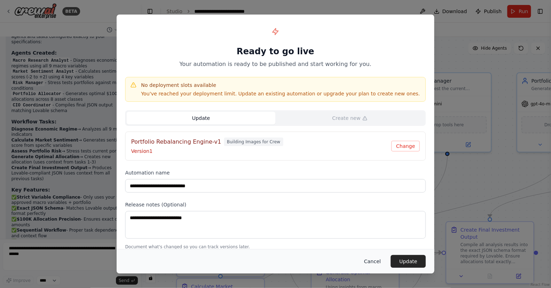
click at [372, 264] on button "Cancel" at bounding box center [373, 261] width 28 height 13
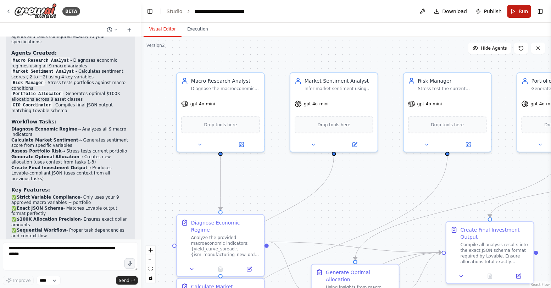
click at [515, 10] on button "Run" at bounding box center [520, 11] width 24 height 13
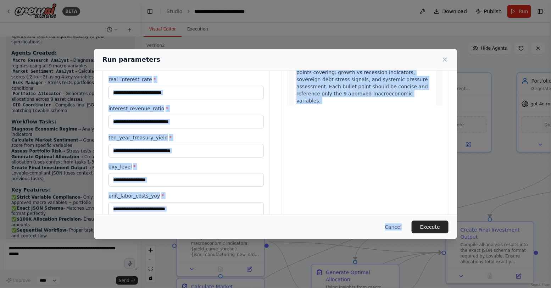
scroll to position [179, 0]
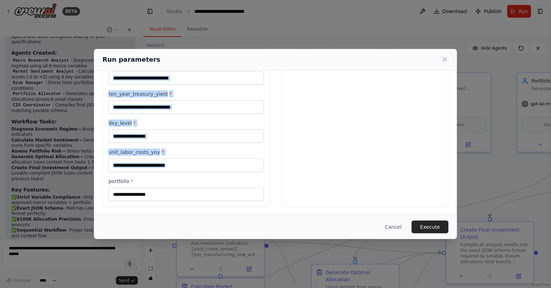
drag, startPoint x: 108, startPoint y: 93, endPoint x: 156, endPoint y: 204, distance: 121.4
click at [156, 204] on div "Inputs yield_curve_spread * ism_manufacturing_new_orders * high_yield_credit_sp…" at bounding box center [186, 53] width 167 height 307
copy div "Inputs yield_curve_spread * ism_manufacturing_new_orders * high_yield_credit_sp…"
click at [390, 225] on button "Cancel" at bounding box center [394, 227] width 28 height 13
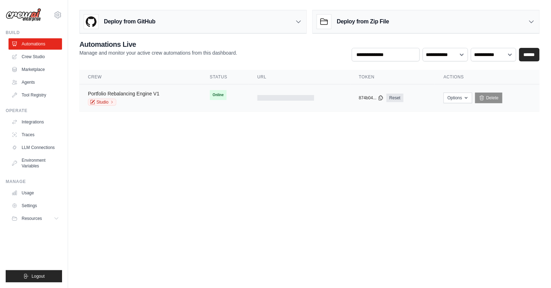
click at [120, 93] on link "Portfolio Rebalancing Engine V1" at bounding box center [124, 94] width 72 height 6
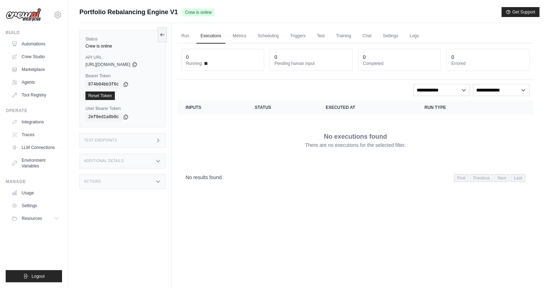
click at [152, 60] on label "API URL" at bounding box center [122, 58] width 74 height 6
click at [138, 63] on icon at bounding box center [135, 64] width 6 height 6
click at [187, 37] on link "Run" at bounding box center [185, 36] width 16 height 15
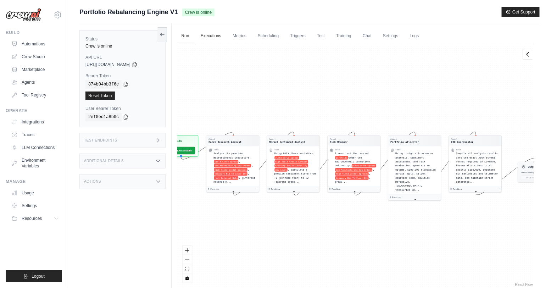
click at [205, 38] on link "Executions" at bounding box center [211, 36] width 29 height 15
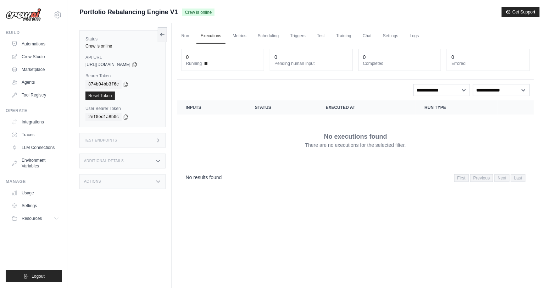
drag, startPoint x: 137, startPoint y: 63, endPoint x: 123, endPoint y: 64, distance: 13.1
click at [123, 64] on span "https://portfolio-rebalancing-engine-v1-3af0af61-40-3aca55fb.crewai.com" at bounding box center [107, 65] width 45 height 6
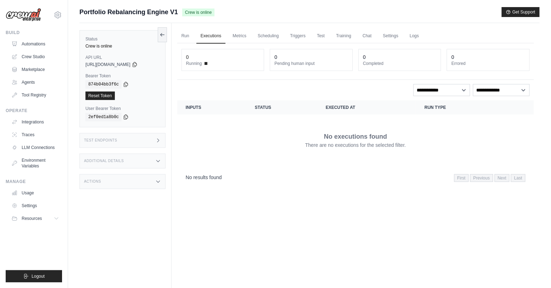
click at [265, 175] on div "No results found First Previous Next Last" at bounding box center [356, 178] width 340 height 10
click at [138, 64] on icon at bounding box center [135, 64] width 6 height 6
click at [126, 84] on icon at bounding box center [126, 84] width 6 height 6
click at [37, 41] on link "Automations" at bounding box center [36, 43] width 54 height 11
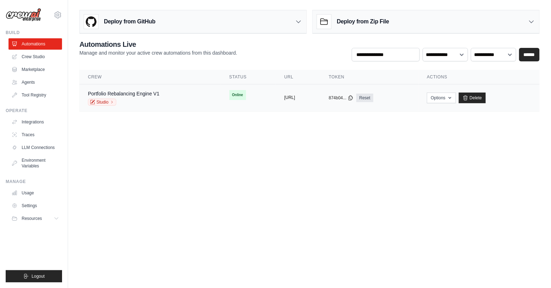
click at [292, 97] on button "https://portfolio-rebalancing-engin" at bounding box center [289, 98] width 11 height 6
click at [139, 95] on link "Portfolio Rebalancing Engine V1" at bounding box center [124, 94] width 72 height 6
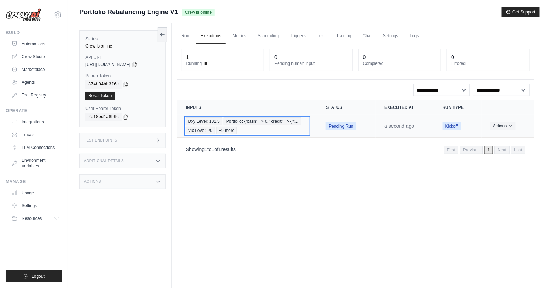
click at [298, 120] on span "Portfolio: {"cash" => 0, "credit" => {"t…" at bounding box center [263, 121] width 78 height 8
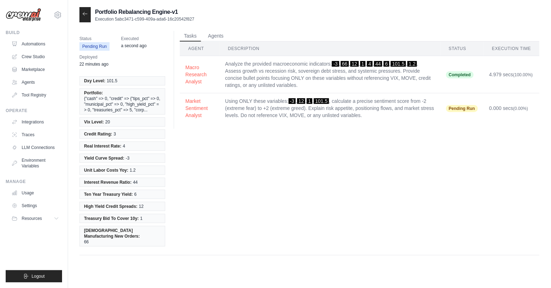
click at [236, 73] on td "Analyze the provided macroeconomic indicators: -3 , 66 , 12 , 1 , 4 , 44 , 6 , …" at bounding box center [330, 74] width 221 height 37
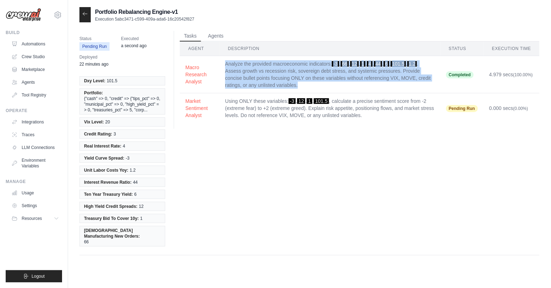
click at [236, 73] on td "Analyze the provided macroeconomic indicators: -3 , 66 , 12 , 1 , 4 , 44 , 6 , …" at bounding box center [330, 74] width 221 height 37
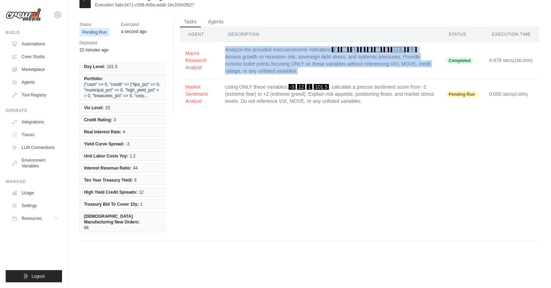
copy tr "Analyze the provided macroeconomic indicators: -3 , 66 , 12 , 1 , 4 , 44 , 6 , …"
drag, startPoint x: 210, startPoint y: 69, endPoint x: 175, endPoint y: 48, distance: 41.4
click at [175, 48] on div "Tasks Agents Agent Description Status Execution Time Macro Research Analyst Ana…" at bounding box center [357, 66] width 366 height 98
drag, startPoint x: 175, startPoint y: 48, endPoint x: 203, endPoint y: 66, distance: 32.9
click at [203, 66] on div "Tasks Agents Agent Description Status Execution Time Macro Research Analyst Ana…" at bounding box center [357, 66] width 366 height 98
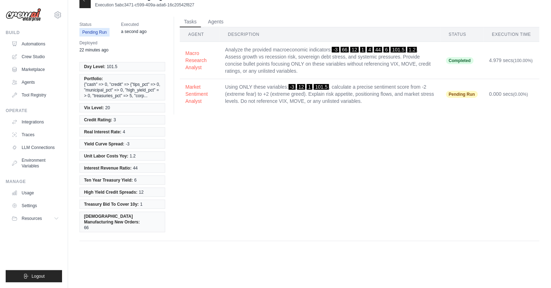
click at [177, 58] on div "Tasks Agents Agent Description Status Execution Time Macro Research Analyst Ana…" at bounding box center [357, 66] width 366 height 98
drag, startPoint x: 176, startPoint y: 55, endPoint x: 201, endPoint y: 66, distance: 27.8
click at [201, 66] on div "Tasks Agents Agent Description Status Execution Time Macro Research Analyst Ana…" at bounding box center [357, 66] width 366 height 98
copy div "Agent Description Status Execution Time Macro Research Analyst"
click at [220, 72] on td "Macro Research Analyst" at bounding box center [200, 60] width 40 height 37
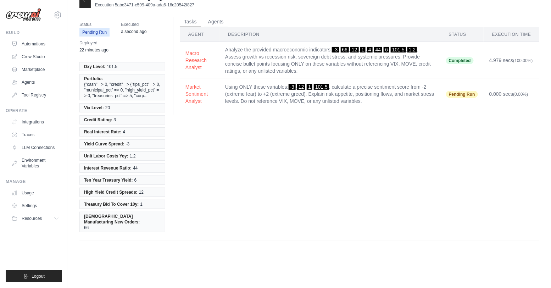
drag, startPoint x: 219, startPoint y: 71, endPoint x: 185, endPoint y: 53, distance: 38.9
click at [184, 53] on td "Macro Research Analyst" at bounding box center [200, 60] width 40 height 37
copy button "Macro Research Analyst"
click at [342, 162] on div "Status Pending Run Executed a minute ago Deployed 23 minutes ago Dxy Level: 101…" at bounding box center [309, 129] width 460 height 225
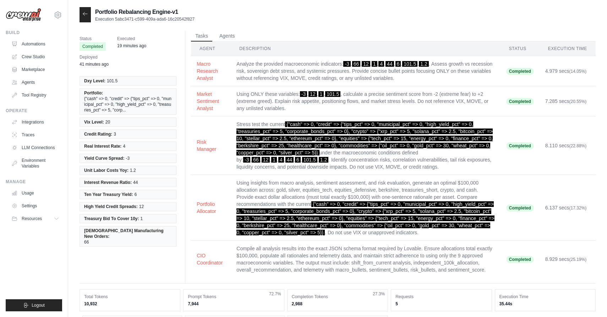
click at [88, 12] on div at bounding box center [84, 14] width 11 height 15
click at [83, 11] on icon at bounding box center [85, 14] width 6 height 6
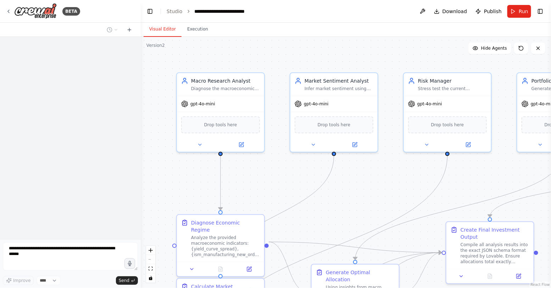
scroll to position [1286, 0]
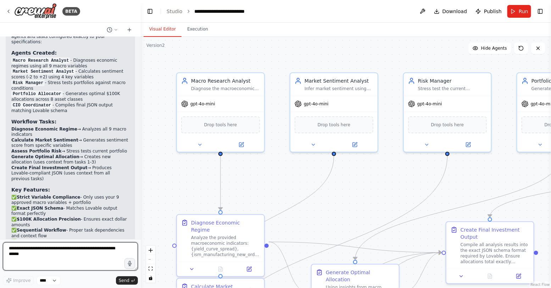
click at [52, 255] on textarea at bounding box center [70, 256] width 135 height 28
paste textarea "**********"
type textarea "**********"
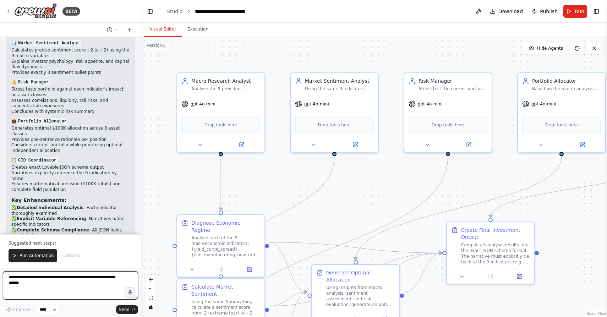
scroll to position [2540, 0]
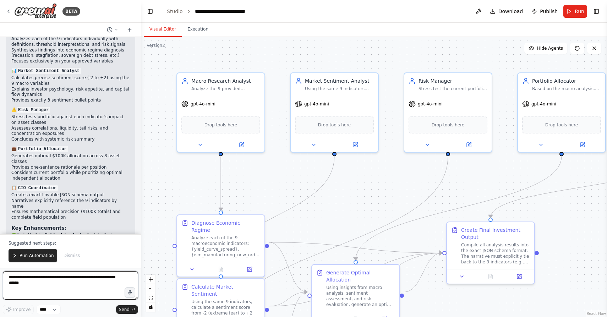
click at [32, 279] on textarea at bounding box center [70, 285] width 135 height 28
paste textarea "**********"
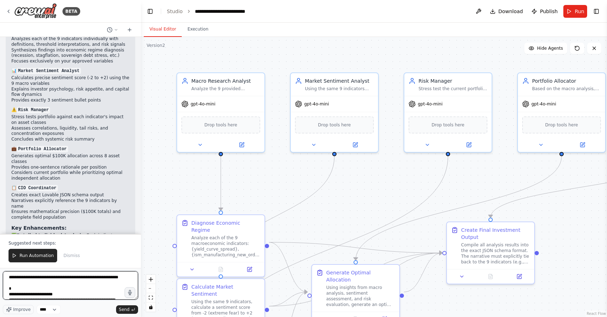
paste textarea "**********"
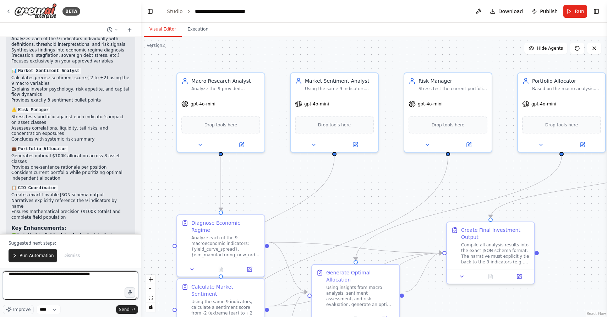
click at [66, 274] on textarea at bounding box center [70, 285] width 135 height 28
type textarea "**********"
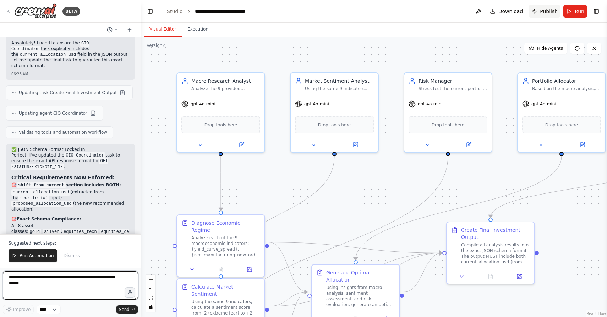
scroll to position [3025, 0]
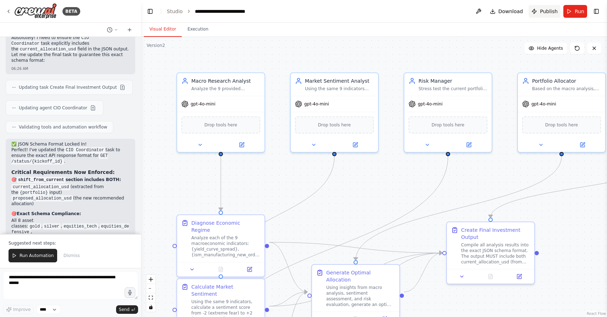
click at [548, 13] on span "Publish" at bounding box center [548, 11] width 18 height 7
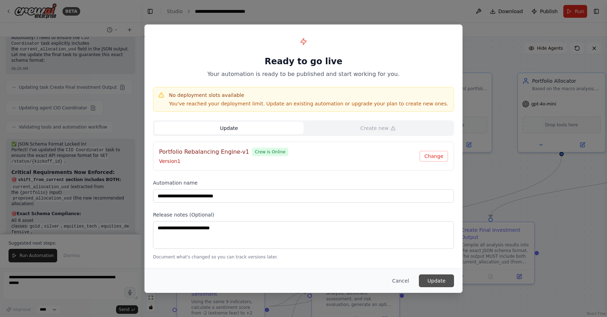
click at [438, 282] on button "Update" at bounding box center [436, 280] width 35 height 13
click at [399, 280] on button "Cancel" at bounding box center [400, 280] width 28 height 13
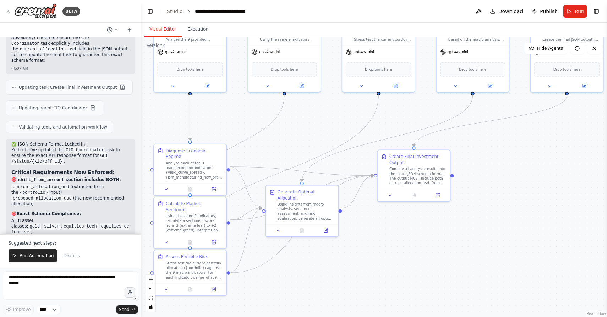
drag, startPoint x: 395, startPoint y: 158, endPoint x: 336, endPoint y: 100, distance: 82.3
click at [336, 101] on div ".deletable-edge-delete-btn { width: 20px; height: 20px; border: 0px solid #ffff…" at bounding box center [374, 177] width 466 height 280
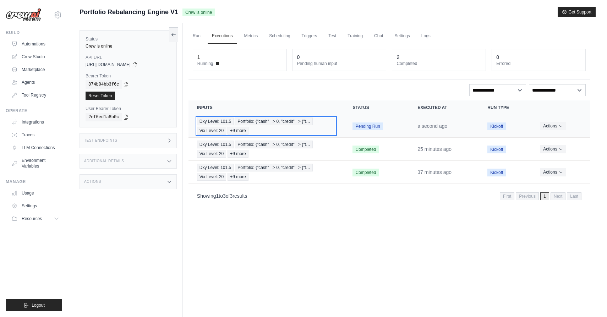
click at [292, 122] on span "Portfolio: {"cash" => 0, "credit" => {"t…" at bounding box center [274, 121] width 78 height 8
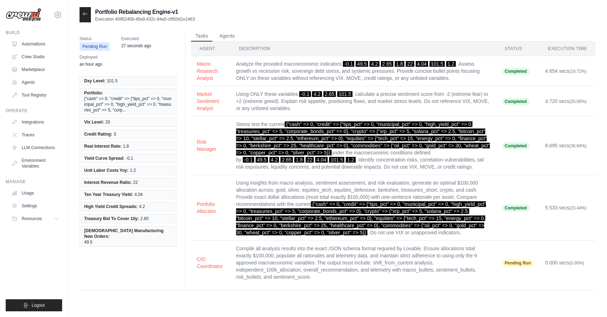
scroll to position [14, 0]
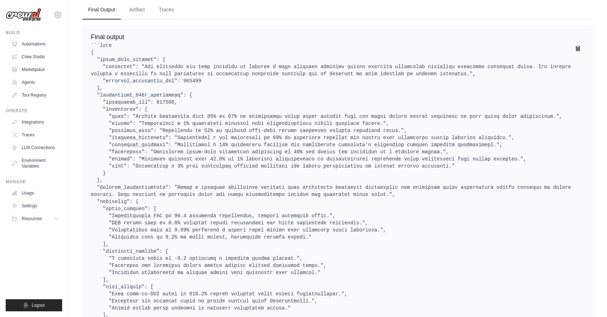
scroll to position [321, 0]
